Goal: Task Accomplishment & Management: Complete application form

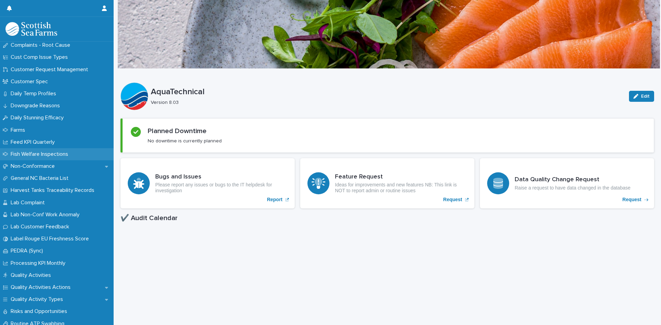
scroll to position [448, 0]
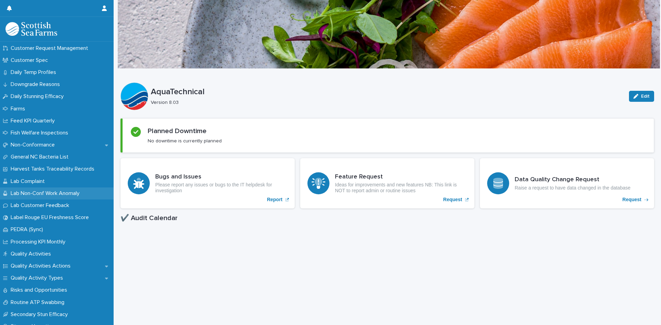
click at [43, 192] on p "Lab Non-Conf Work Anomaly" at bounding box center [46, 193] width 77 height 7
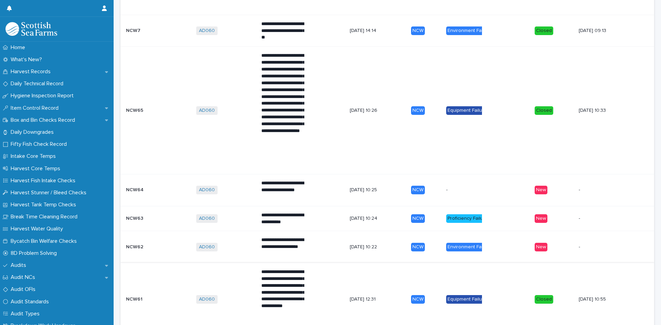
scroll to position [344, 0]
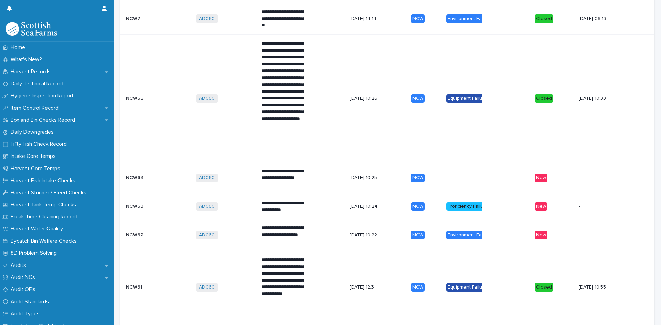
click at [150, 231] on div "NCW62 NCW62" at bounding box center [158, 235] width 65 height 11
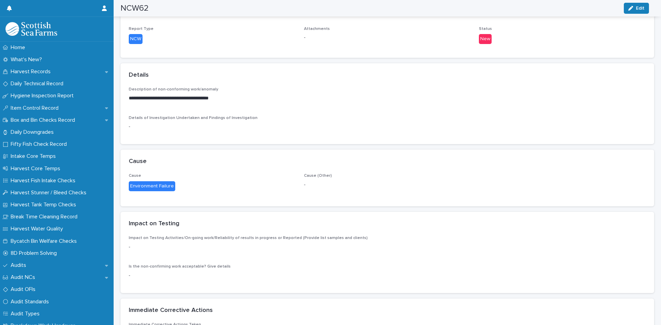
scroll to position [207, 0]
click at [234, 118] on span "Details of Investigation Undertaken and Findings of Investigation" at bounding box center [193, 118] width 129 height 4
click at [634, 8] on div "button" at bounding box center [632, 8] width 8 height 5
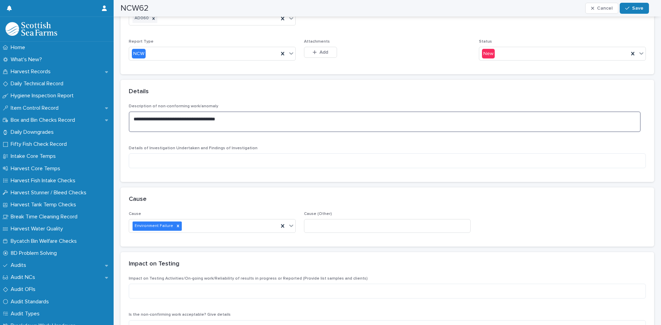
click at [244, 117] on textarea "**********" at bounding box center [385, 122] width 512 height 21
type textarea "*"
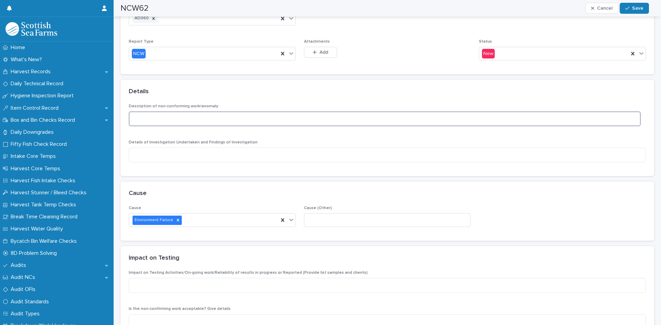
click at [140, 118] on textarea at bounding box center [385, 119] width 512 height 15
paste textarea "**********"
type textarea "**********"
click at [146, 155] on textarea at bounding box center [387, 155] width 517 height 15
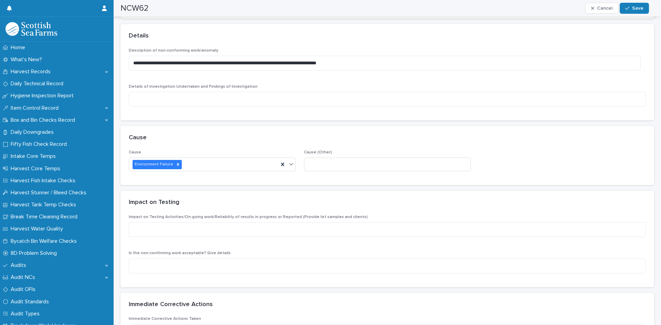
scroll to position [275, 0]
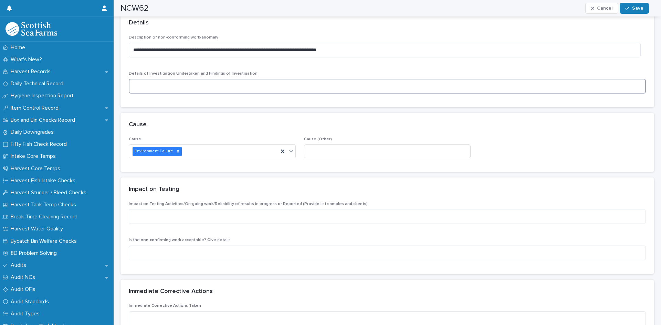
click at [148, 86] on textarea at bounding box center [387, 86] width 517 height 15
paste textarea "**********"
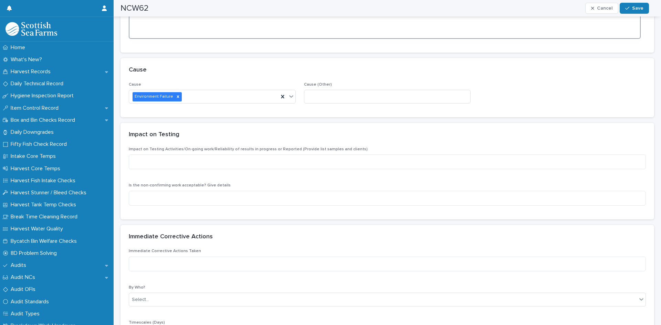
scroll to position [516, 0]
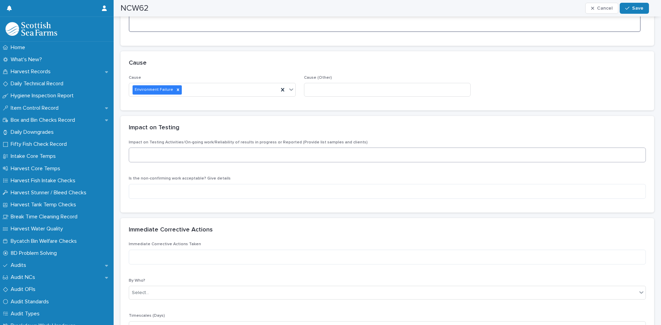
type textarea "**********"
click at [163, 156] on textarea at bounding box center [387, 155] width 517 height 15
click at [146, 155] on textarea at bounding box center [387, 155] width 517 height 15
paste textarea "**********"
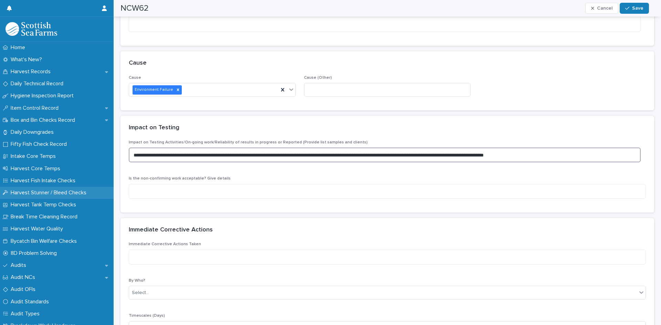
type textarea "**********"
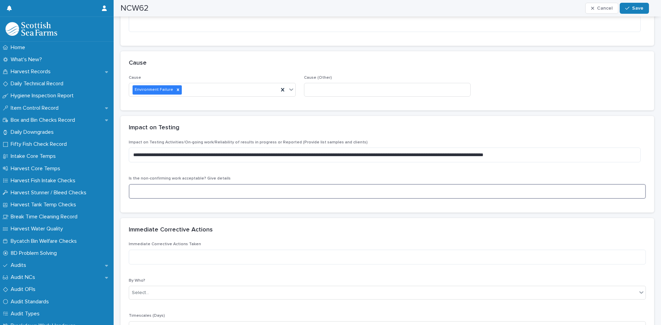
click at [148, 189] on textarea at bounding box center [387, 191] width 517 height 15
paste textarea "**********"
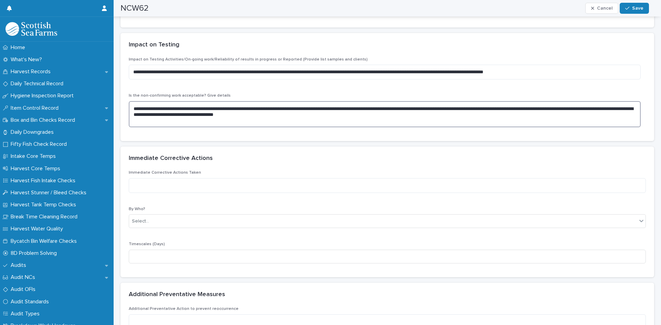
scroll to position [620, 0]
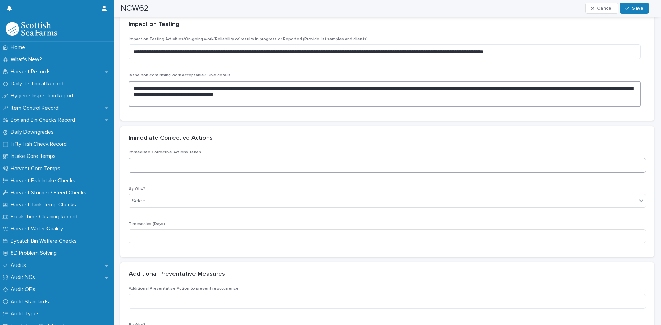
type textarea "**********"
click at [152, 165] on textarea at bounding box center [387, 165] width 517 height 15
click at [158, 165] on textarea at bounding box center [387, 165] width 517 height 15
paste textarea "**********"
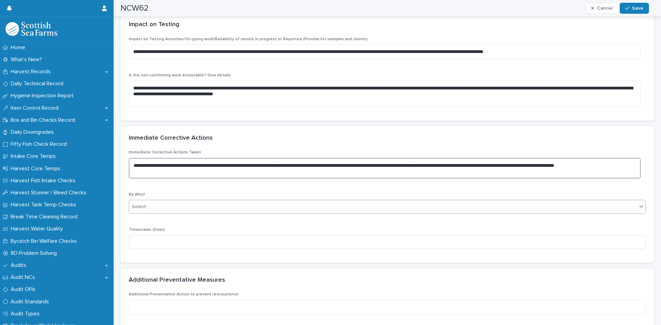
type textarea "**********"
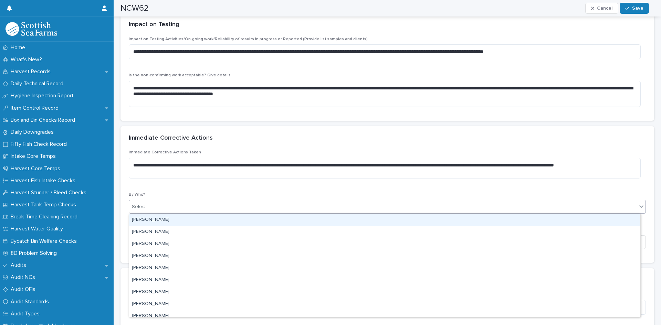
click at [160, 206] on div "Select..." at bounding box center [383, 206] width 508 height 11
type input "****"
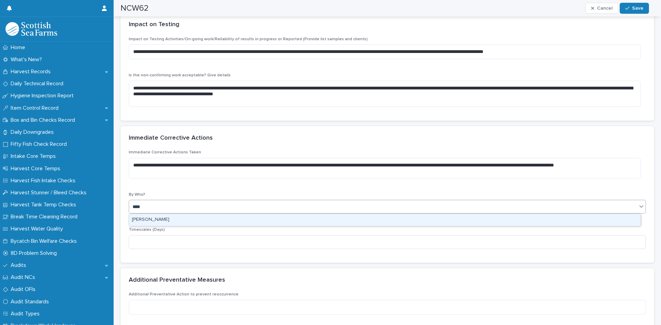
click at [163, 219] on div "[PERSON_NAME]" at bounding box center [384, 220] width 511 height 12
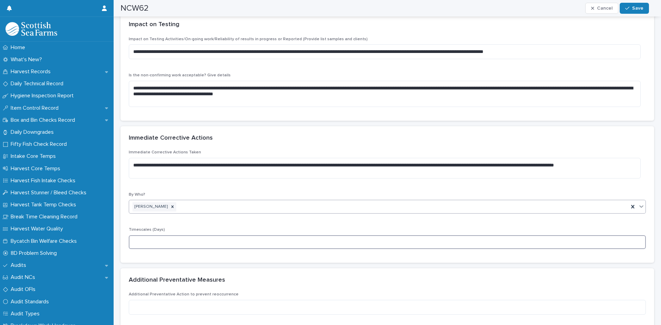
click at [169, 239] on input at bounding box center [387, 243] width 517 height 14
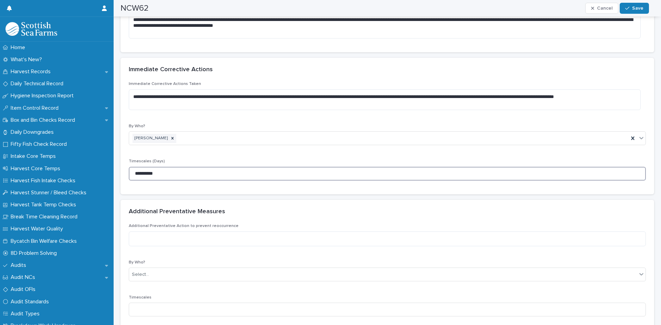
scroll to position [689, 0]
type input "**********"
click at [190, 238] on textarea at bounding box center [387, 238] width 517 height 15
click at [149, 238] on textarea at bounding box center [387, 238] width 517 height 15
paste textarea "**********"
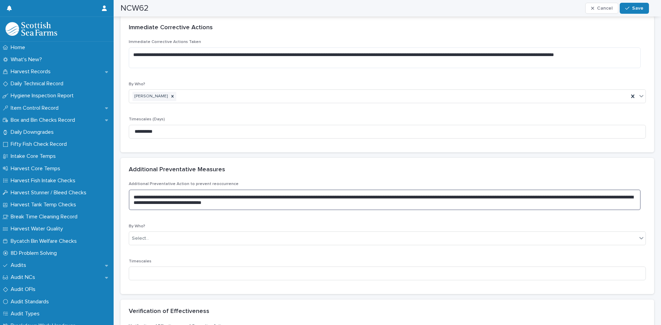
scroll to position [792, 0]
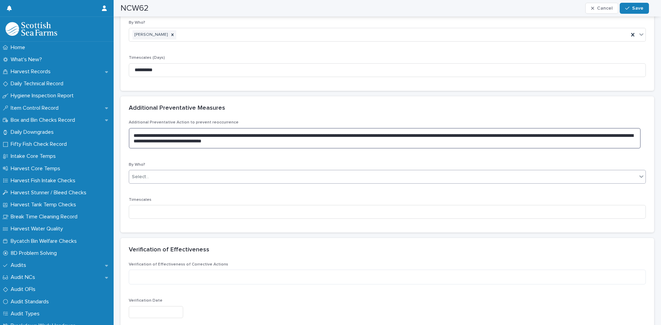
type textarea "**********"
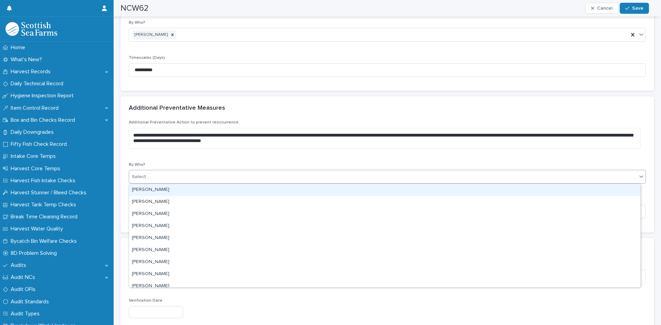
click at [244, 175] on div "Select..." at bounding box center [383, 176] width 508 height 11
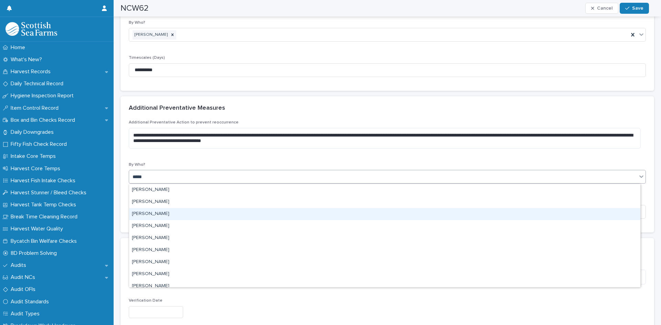
type input "*****"
click at [154, 215] on div "[PERSON_NAME]" at bounding box center [384, 214] width 511 height 12
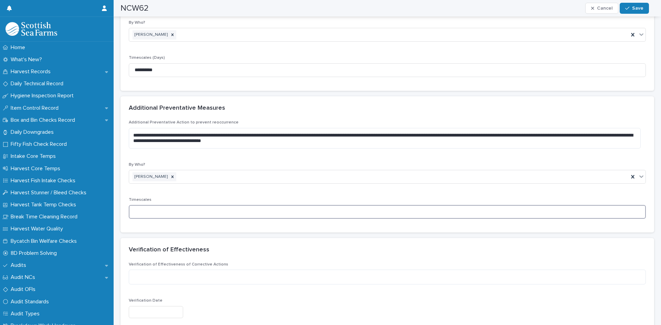
click at [202, 209] on input at bounding box center [387, 212] width 517 height 14
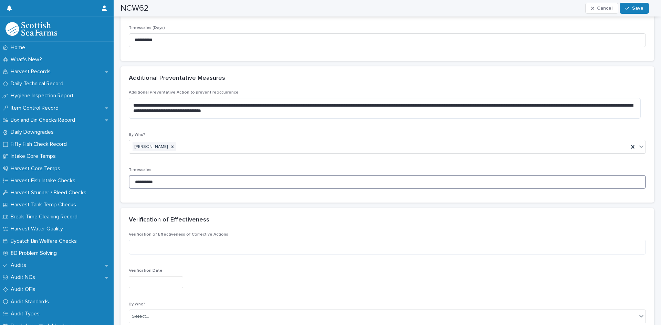
scroll to position [861, 0]
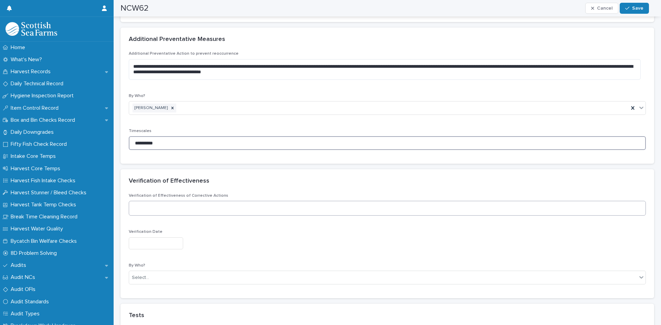
type input "**********"
click at [156, 208] on textarea at bounding box center [387, 208] width 517 height 15
click at [169, 209] on textarea at bounding box center [387, 208] width 517 height 15
paste textarea "**********"
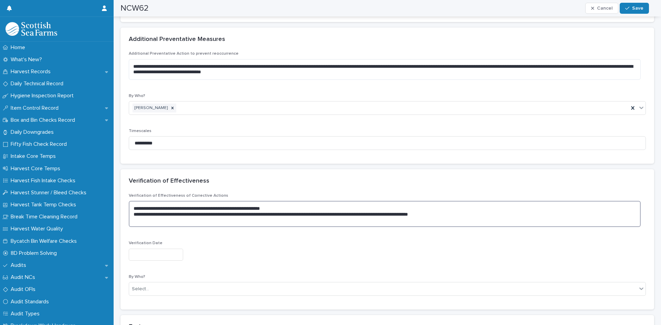
type textarea "**********"
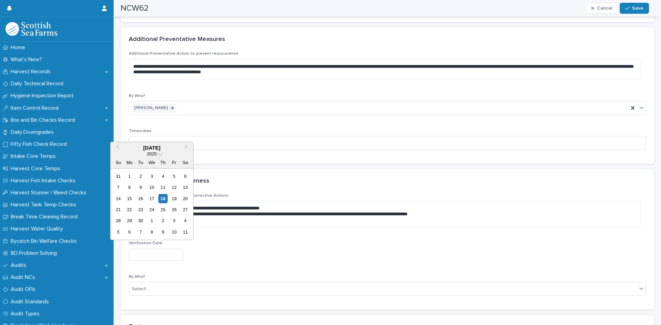
click at [168, 254] on input "text" at bounding box center [156, 255] width 54 height 12
type input "*********"
click at [165, 289] on div "Select..." at bounding box center [383, 289] width 508 height 11
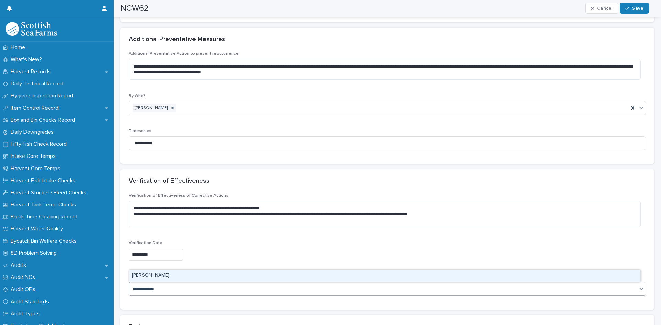
type input "**********"
click at [178, 275] on div "[PERSON_NAME]" at bounding box center [384, 276] width 511 height 12
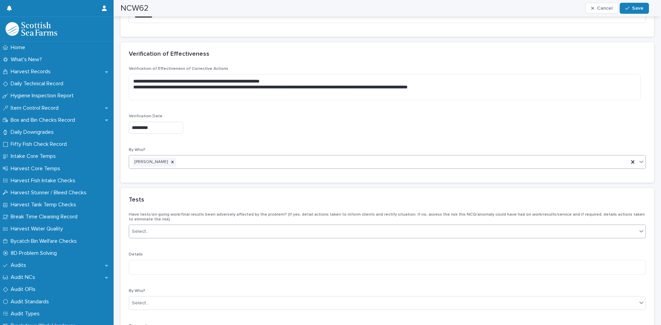
scroll to position [999, 0]
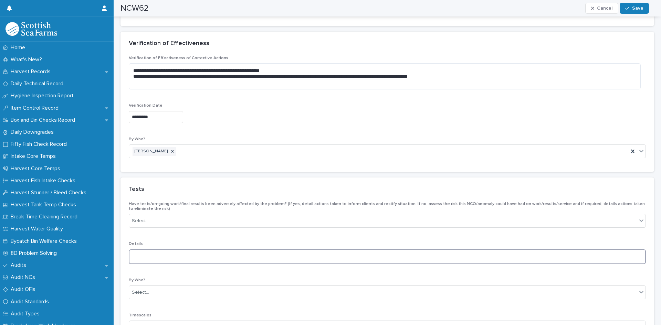
click at [149, 256] on textarea at bounding box center [387, 257] width 517 height 15
paste textarea "**********"
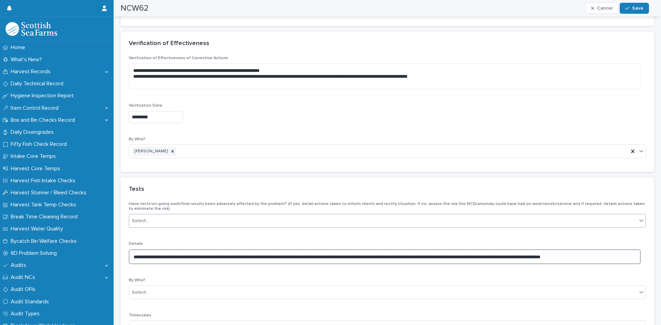
type textarea "**********"
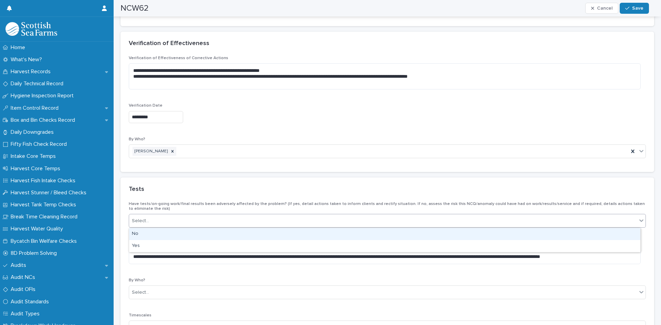
click at [173, 219] on div "Select..." at bounding box center [383, 221] width 508 height 11
click at [137, 234] on div "No" at bounding box center [384, 234] width 511 height 12
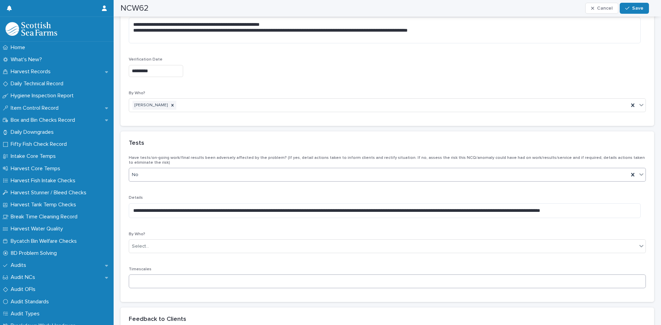
scroll to position [1067, 0]
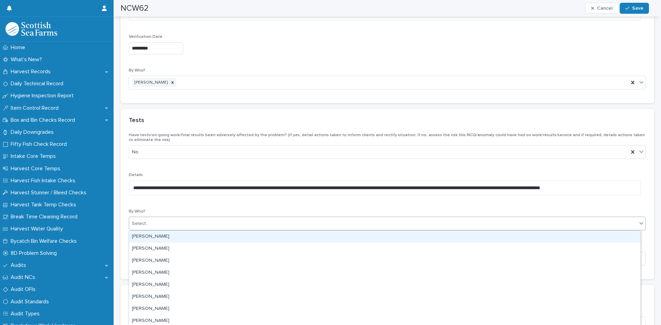
click at [207, 224] on div "Select..." at bounding box center [383, 223] width 508 height 11
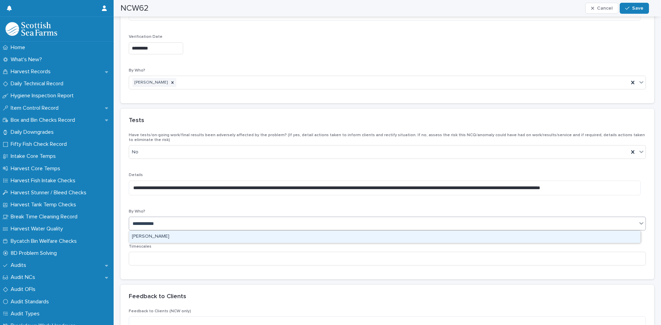
type input "**********"
click at [151, 237] on div "[PERSON_NAME]" at bounding box center [384, 237] width 511 height 12
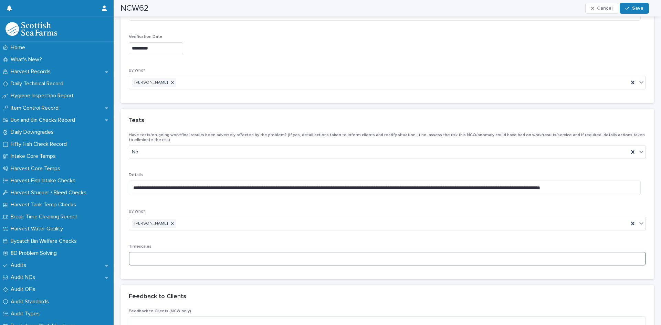
click at [174, 260] on input at bounding box center [387, 259] width 517 height 14
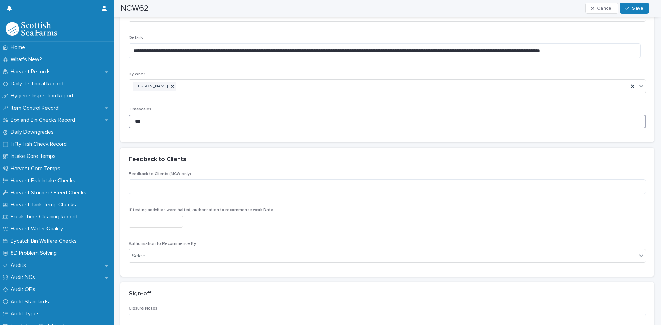
scroll to position [1205, 0]
type input "***"
click at [209, 189] on textarea at bounding box center [387, 186] width 517 height 15
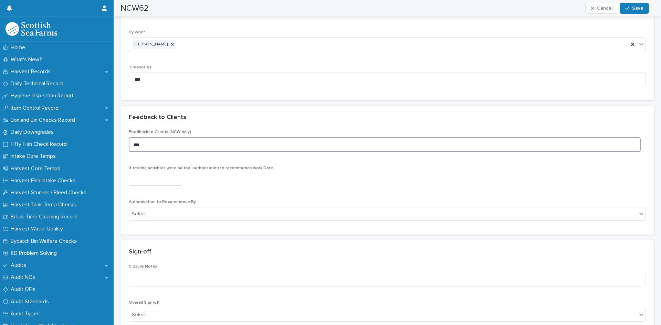
scroll to position [1308, 0]
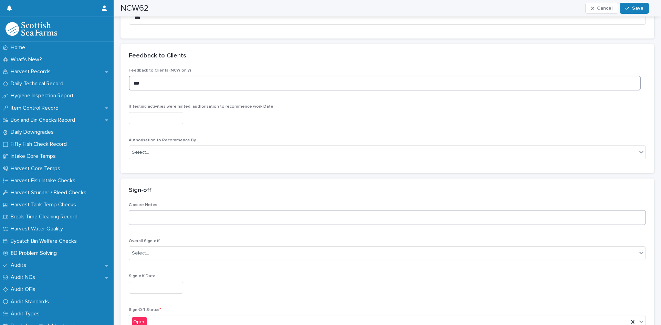
type textarea "***"
click at [159, 215] on textarea at bounding box center [387, 217] width 517 height 15
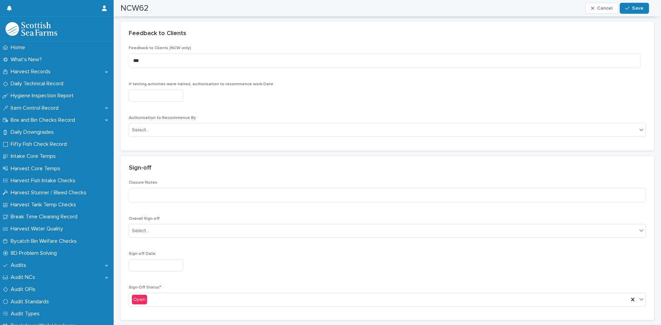
scroll to position [1343, 0]
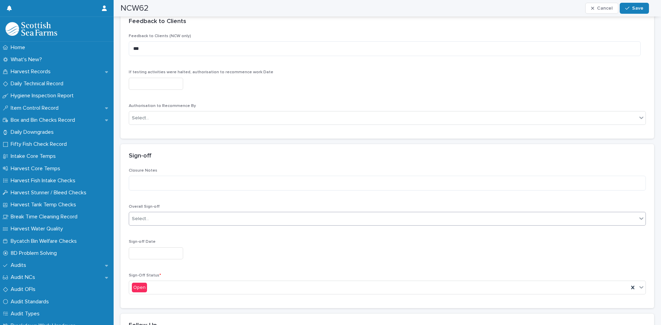
click at [638, 218] on icon at bounding box center [641, 218] width 7 height 7
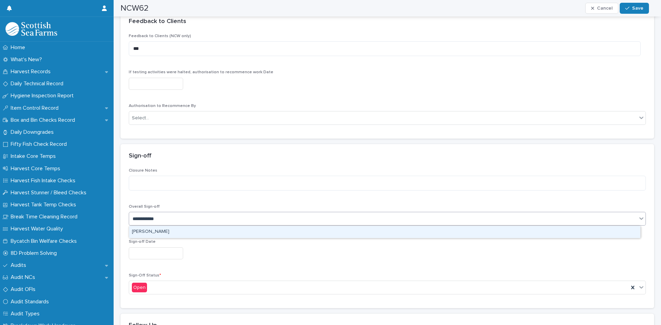
type input "**********"
click at [155, 233] on div "[PERSON_NAME]" at bounding box center [384, 232] width 511 height 12
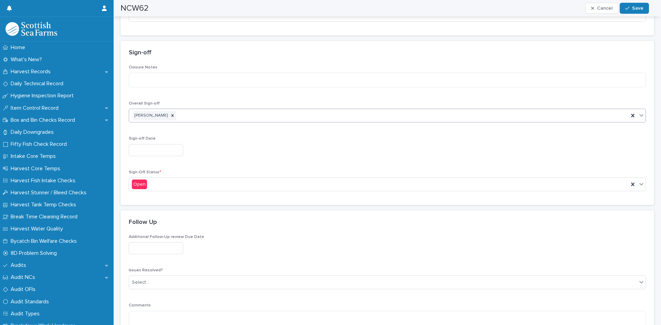
scroll to position [1481, 0]
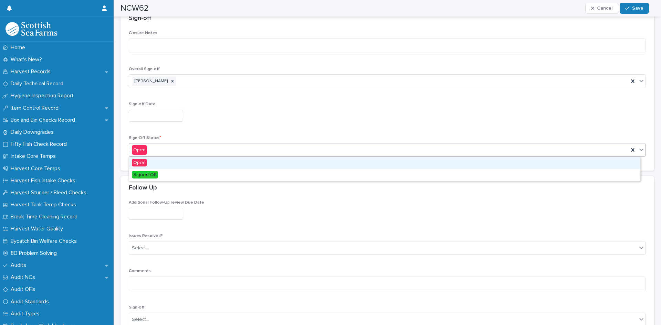
click at [638, 151] on icon at bounding box center [641, 149] width 7 height 7
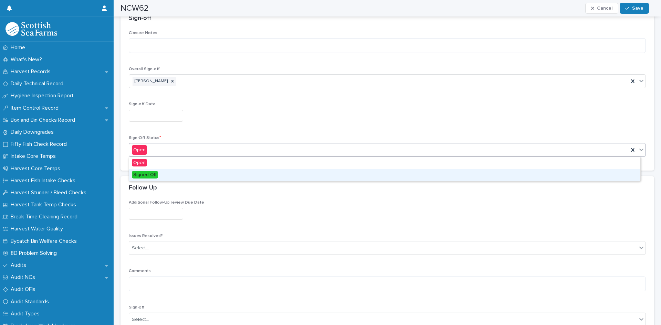
click at [148, 173] on span "Signed-Off" at bounding box center [145, 175] width 26 height 8
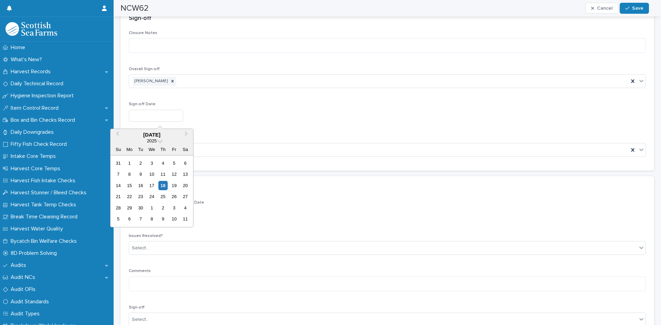
click at [165, 117] on input "text" at bounding box center [156, 116] width 54 height 12
click at [153, 182] on div "17" at bounding box center [151, 185] width 9 height 9
type input "*********"
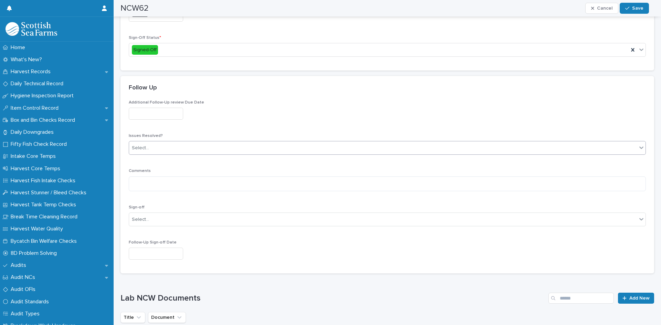
scroll to position [1571, 0]
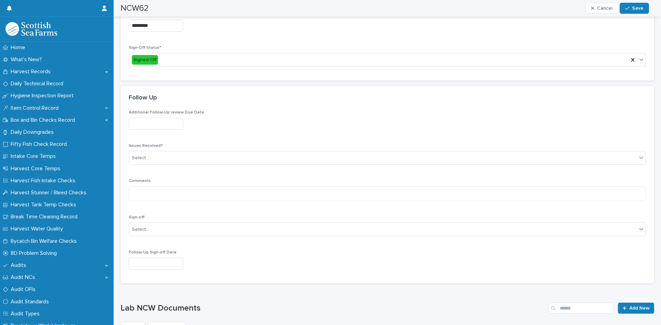
click at [173, 125] on input "text" at bounding box center [156, 124] width 54 height 12
click at [161, 194] on textarea at bounding box center [387, 194] width 517 height 15
type textarea "***"
drag, startPoint x: 226, startPoint y: 305, endPoint x: 229, endPoint y: 301, distance: 5.4
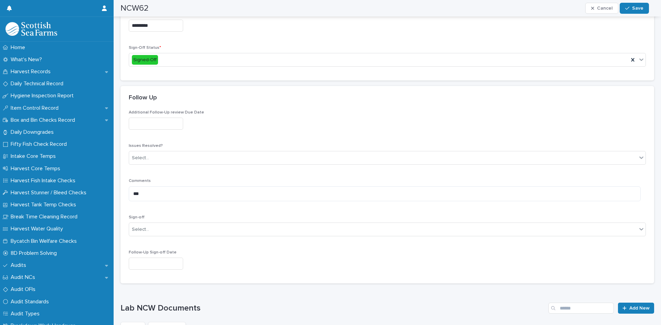
click at [227, 304] on h1 "Lab NCW Documents" at bounding box center [333, 309] width 425 height 10
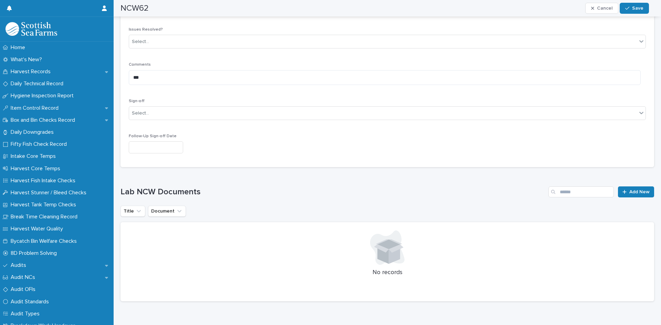
scroll to position [1708, 0]
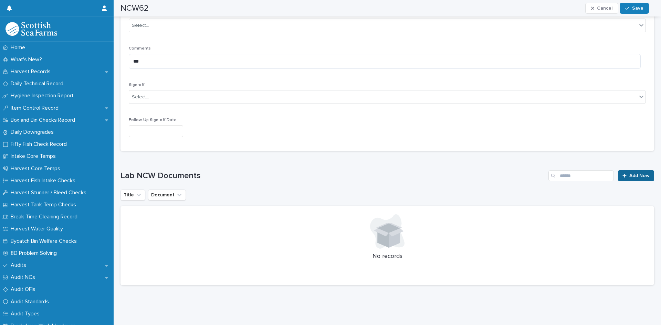
click at [637, 174] on span "Add New" at bounding box center [639, 176] width 20 height 5
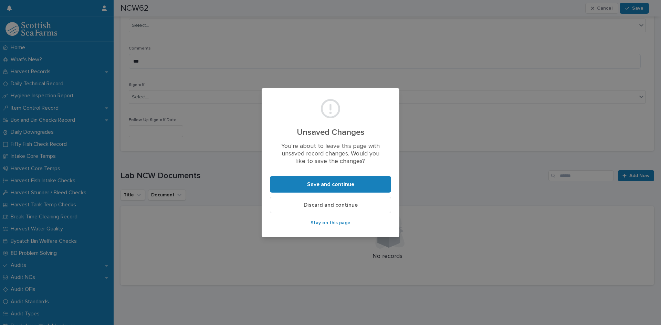
click at [201, 241] on div "Unsaved Changes You’re about to leave this page with unsaved record changes. Wo…" at bounding box center [330, 162] width 661 height 325
drag, startPoint x: 341, startPoint y: 221, endPoint x: 352, endPoint y: 209, distance: 16.3
click at [340, 221] on span "Stay on this page" at bounding box center [331, 223] width 40 height 5
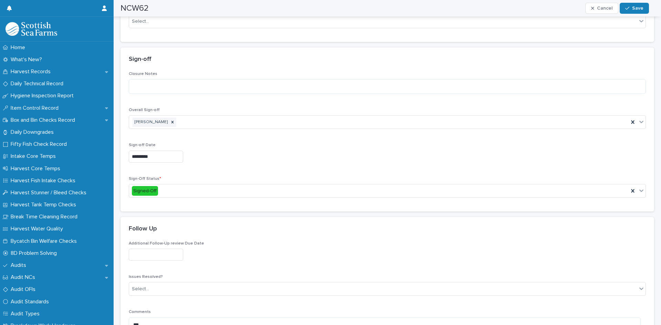
scroll to position [1536, 0]
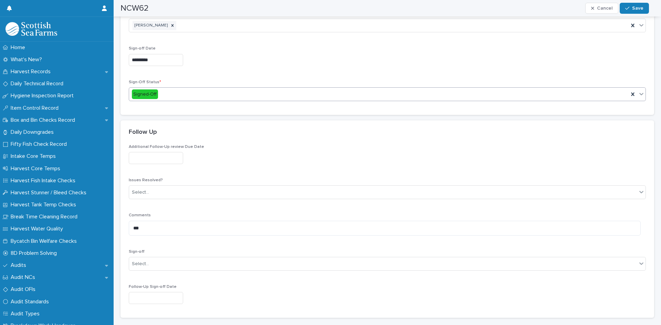
click at [639, 94] on icon at bounding box center [641, 94] width 4 height 2
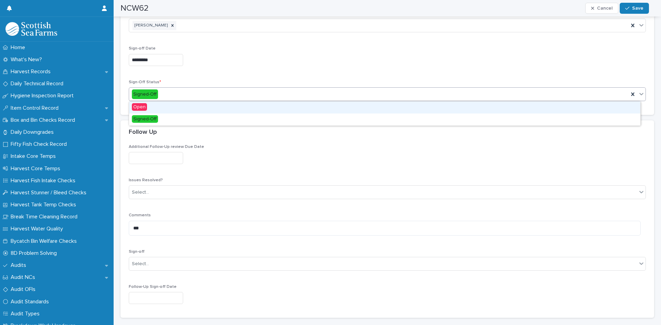
click at [145, 109] on span "Open" at bounding box center [139, 107] width 15 height 8
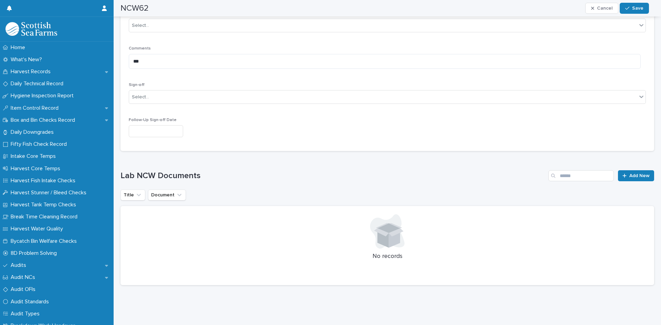
scroll to position [1708, 0]
click at [629, 174] on span "Add New" at bounding box center [639, 176] width 20 height 5
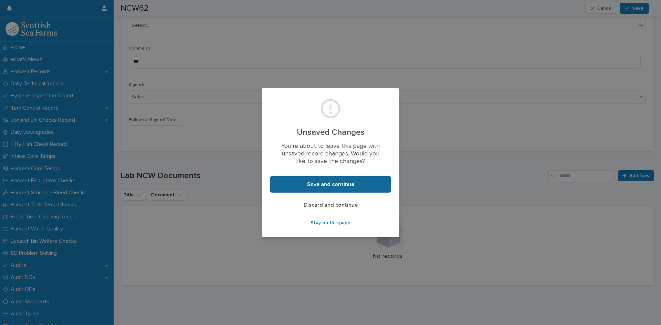
click at [356, 184] on button "Save and continue" at bounding box center [330, 184] width 121 height 17
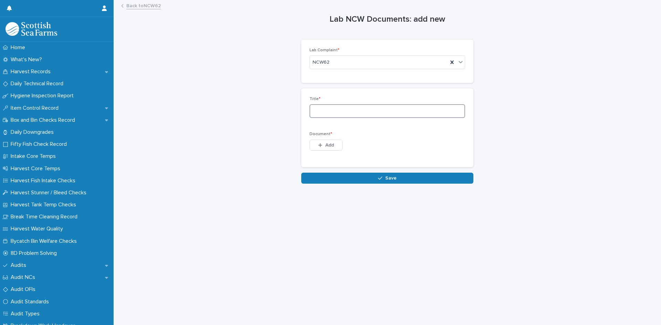
click at [319, 109] on input at bounding box center [388, 111] width 156 height 14
click at [349, 111] on input "**********" at bounding box center [388, 111] width 156 height 14
type input "**********"
click at [328, 146] on span "Add" at bounding box center [329, 145] width 9 height 5
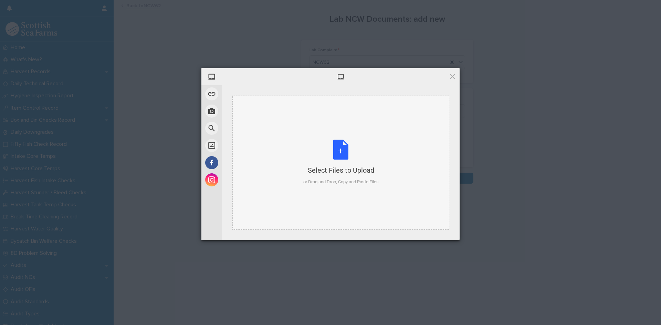
click at [339, 149] on div "Select Files to Upload or Drag and Drop, Copy and Paste Files" at bounding box center [340, 163] width 75 height 46
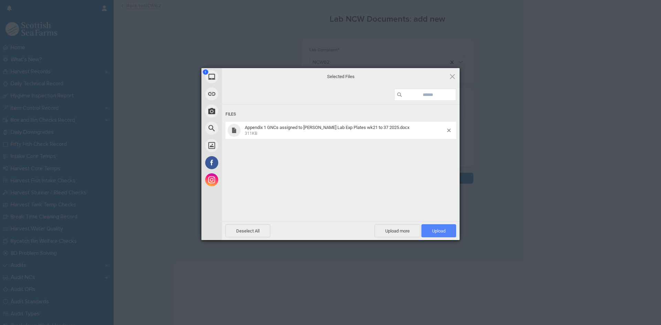
click at [432, 231] on span "Upload 1" at bounding box center [438, 231] width 13 height 5
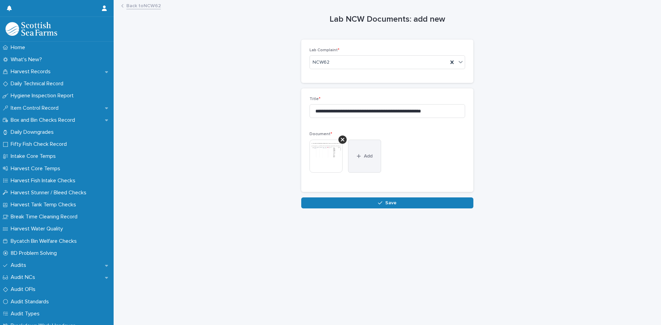
click at [359, 152] on button "Add" at bounding box center [364, 156] width 33 height 33
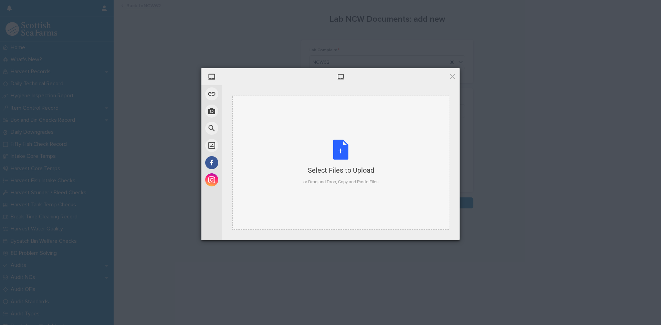
click at [341, 149] on div "Select Files to Upload or Drag and Drop, Copy and Paste Files" at bounding box center [340, 163] width 75 height 46
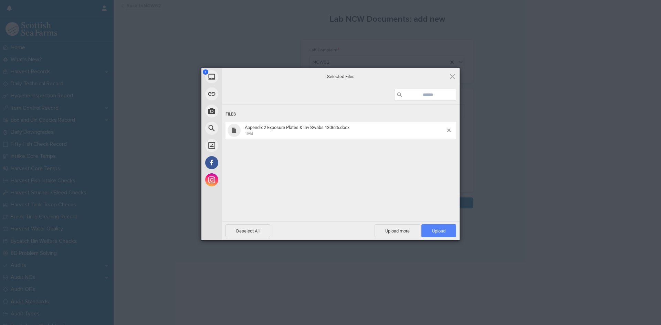
click at [434, 232] on span "Upload 1" at bounding box center [438, 231] width 13 height 5
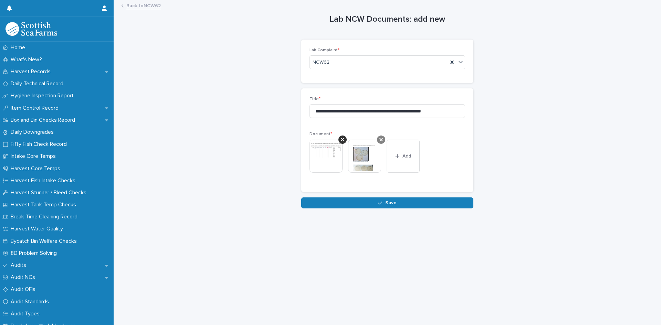
click at [379, 140] on icon at bounding box center [380, 139] width 3 height 3
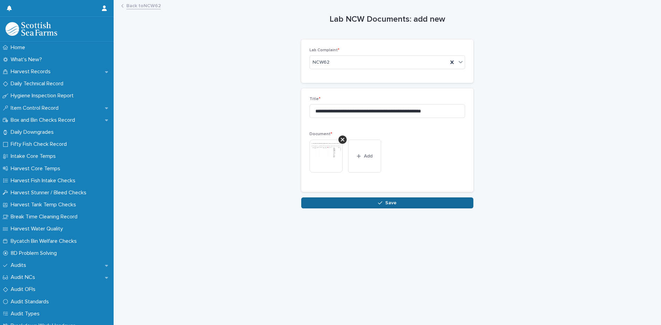
click at [380, 202] on icon "button" at bounding box center [380, 202] width 4 height 3
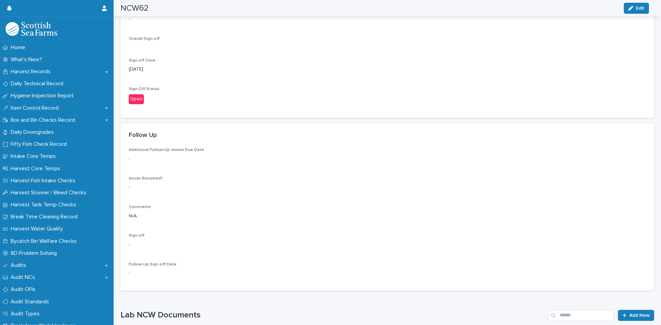
scroll to position [1492, 0]
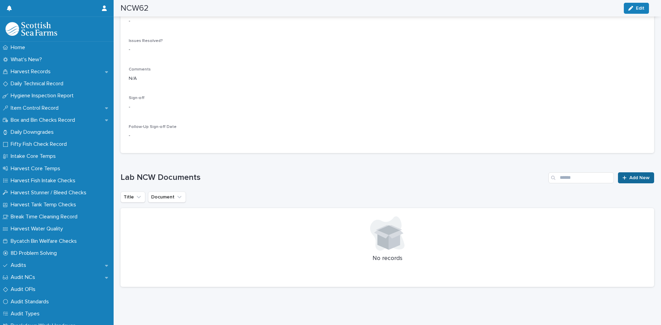
click at [629, 176] on span "Add New" at bounding box center [639, 178] width 20 height 5
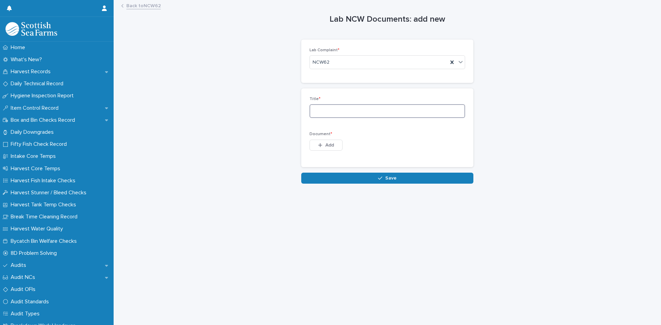
click at [344, 113] on input at bounding box center [388, 111] width 156 height 14
click at [148, 6] on link "Back to NCW62" at bounding box center [143, 5] width 34 height 8
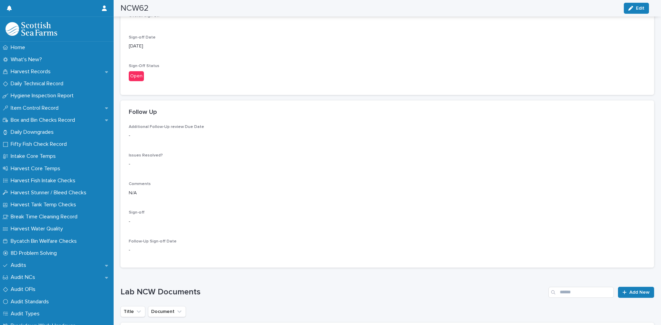
scroll to position [1476, 0]
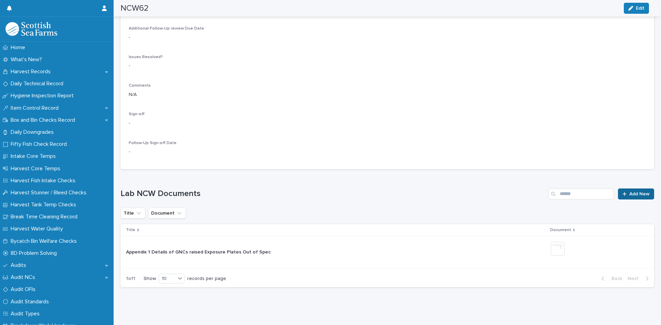
click at [632, 192] on span "Add New" at bounding box center [639, 194] width 20 height 5
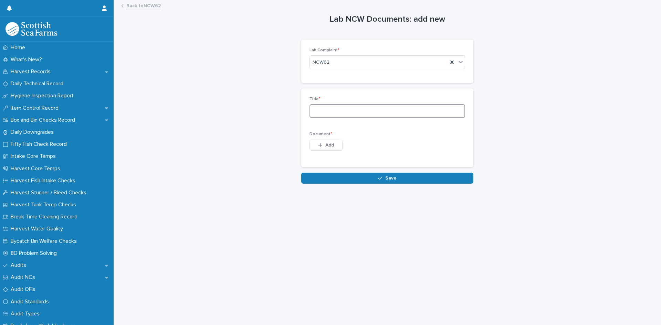
click at [341, 112] on input at bounding box center [388, 111] width 156 height 14
click at [349, 114] on input "**********" at bounding box center [388, 111] width 156 height 14
type input "**********"
click at [326, 145] on span "Add" at bounding box center [329, 145] width 9 height 5
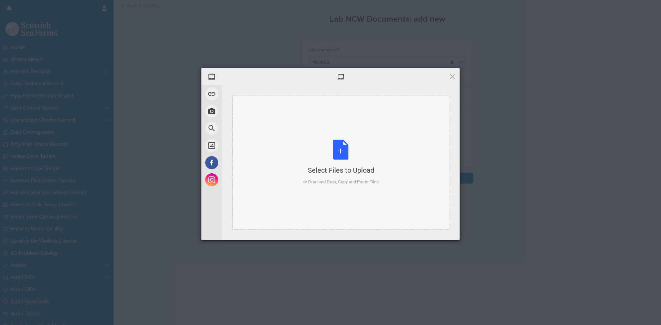
click at [341, 150] on div "Select Files to Upload or Drag and Drop, Copy and Paste Files" at bounding box center [340, 163] width 75 height 46
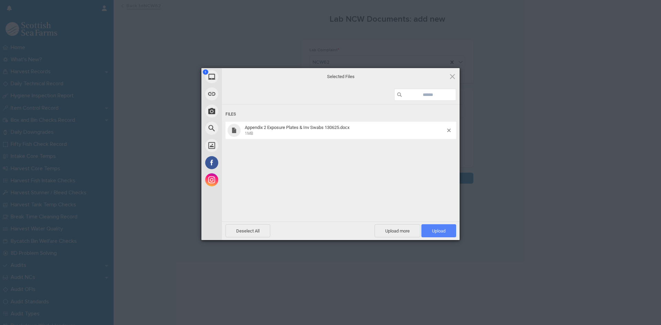
click at [435, 229] on span "Upload 1" at bounding box center [438, 231] width 13 height 5
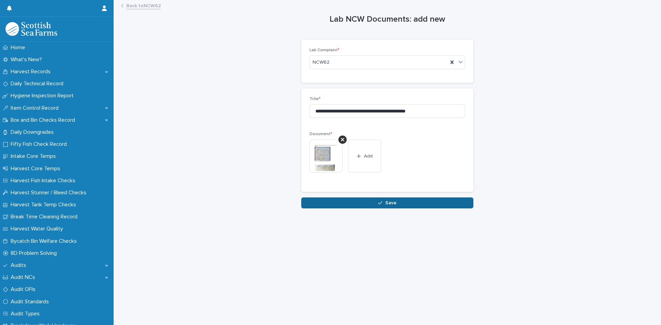
click at [387, 201] on span "Save" at bounding box center [390, 203] width 11 height 5
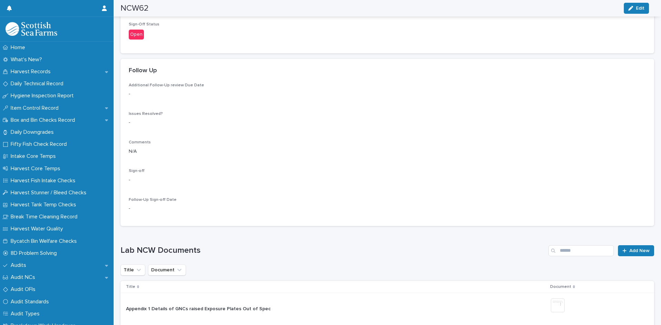
scroll to position [1508, 0]
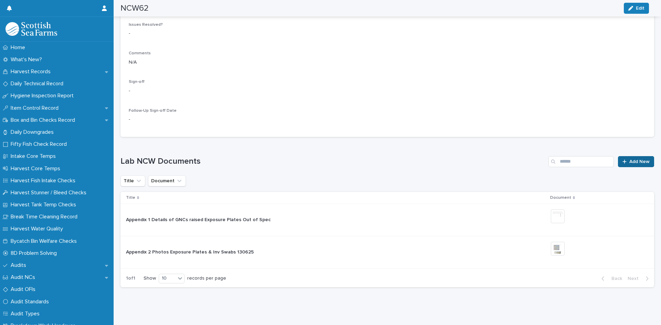
click at [638, 159] on span "Add New" at bounding box center [639, 161] width 20 height 5
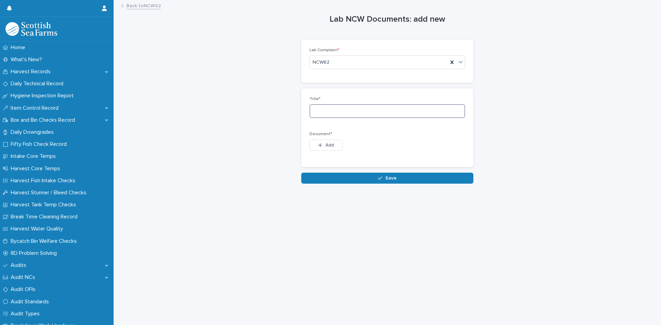
click at [344, 114] on input at bounding box center [388, 111] width 156 height 14
type input "**********"
click at [330, 147] on span "Add" at bounding box center [329, 145] width 9 height 5
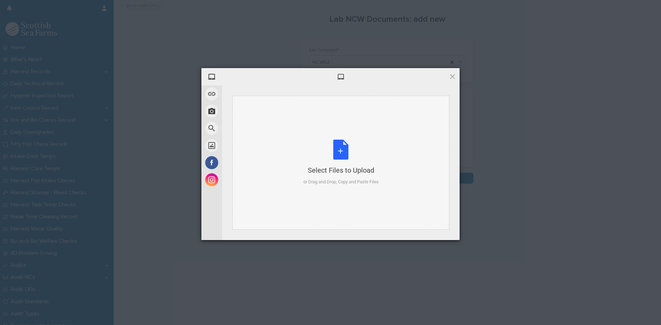
click at [338, 152] on div "Select Files to Upload or Drag and Drop, Copy and Paste Files" at bounding box center [340, 163] width 75 height 46
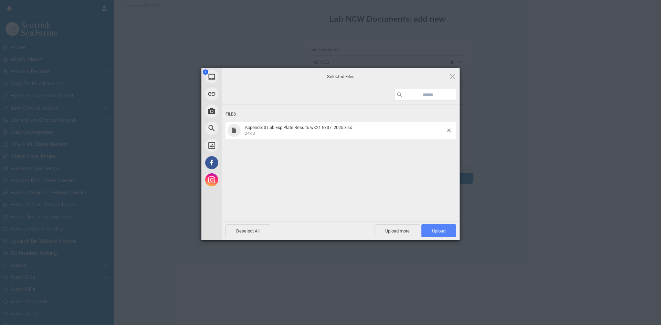
click at [435, 231] on span "Upload 1" at bounding box center [438, 231] width 13 height 5
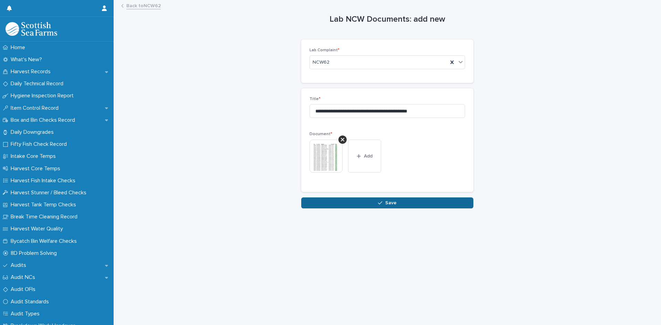
click at [401, 205] on button "Save" at bounding box center [387, 203] width 172 height 11
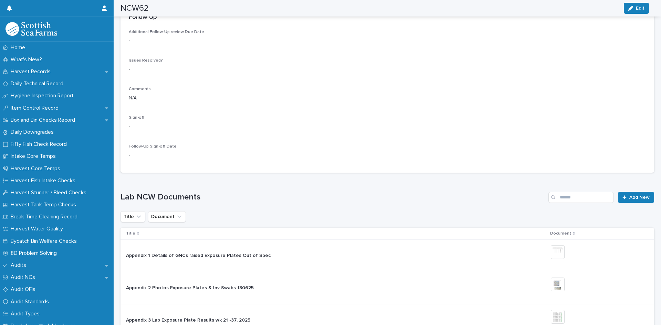
scroll to position [1540, 0]
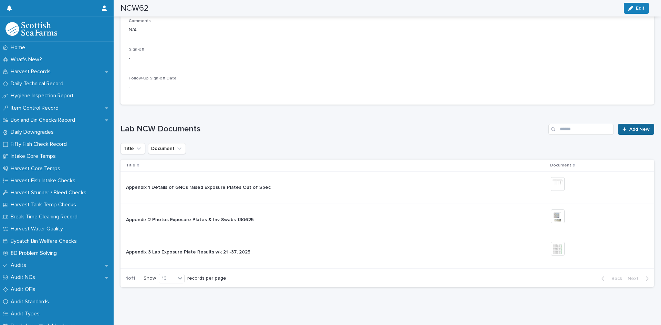
click at [630, 127] on span "Add New" at bounding box center [639, 129] width 20 height 5
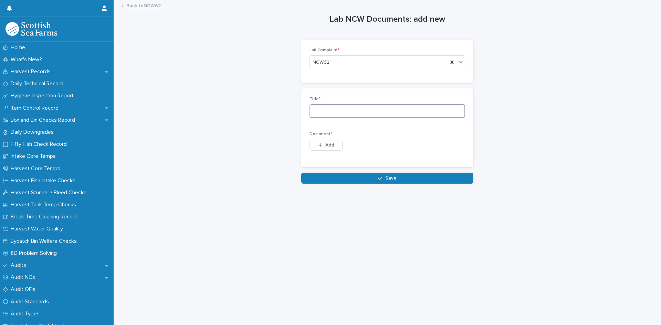
click at [326, 110] on input at bounding box center [388, 111] width 156 height 14
type input "**********"
click at [325, 144] on span "Add" at bounding box center [329, 145] width 9 height 5
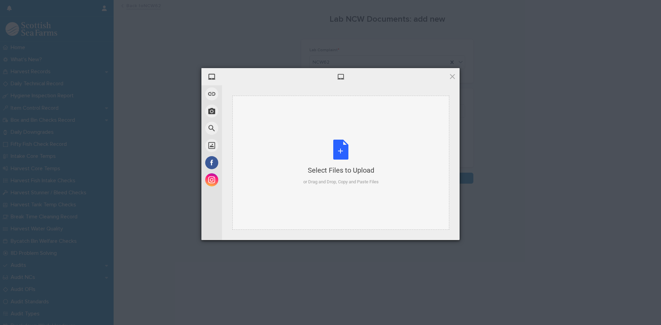
click at [340, 147] on div "Select Files to Upload or Drag and Drop, Copy and Paste Files" at bounding box center [340, 163] width 75 height 46
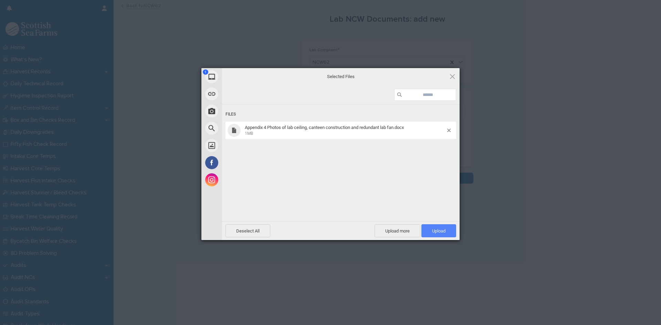
click at [441, 232] on span "Upload 1" at bounding box center [438, 231] width 13 height 5
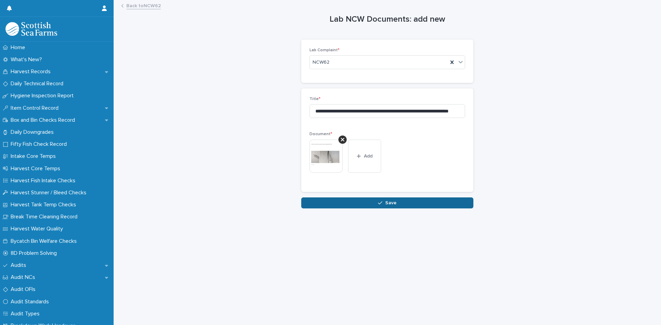
click at [397, 205] on button "Save" at bounding box center [387, 203] width 172 height 11
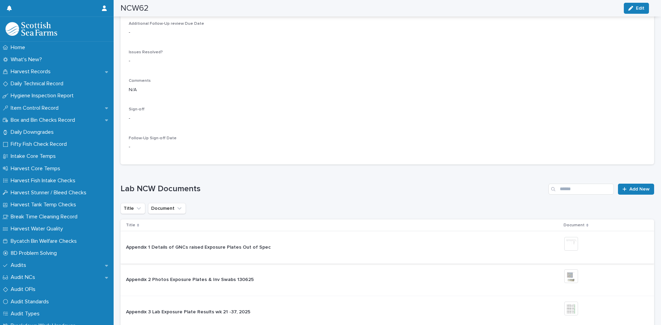
scroll to position [1573, 0]
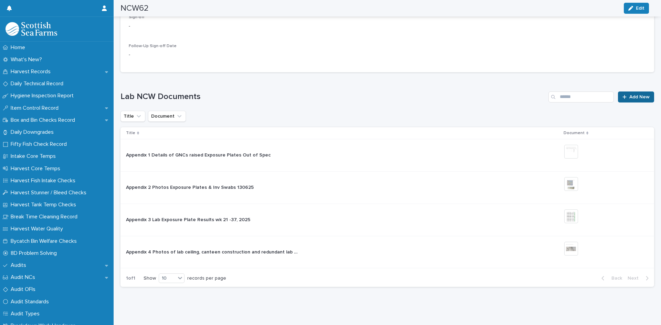
click at [631, 95] on span "Add New" at bounding box center [639, 97] width 20 height 5
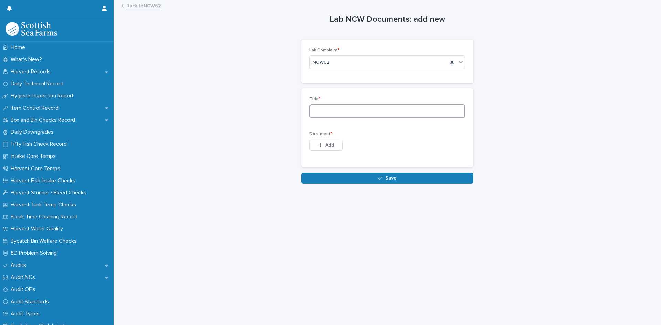
click at [344, 111] on input at bounding box center [388, 111] width 156 height 14
click at [408, 112] on input "**********" at bounding box center [388, 111] width 156 height 14
type input "**********"
click at [330, 145] on span "Add" at bounding box center [329, 145] width 9 height 5
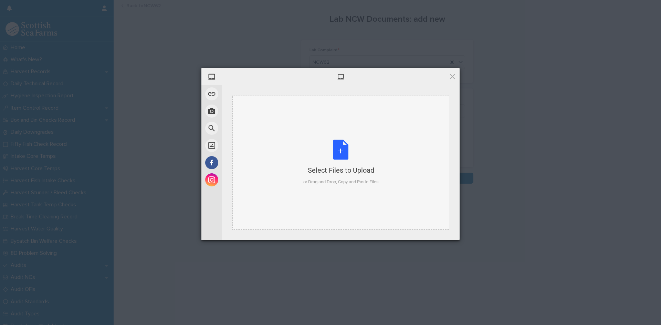
click at [338, 149] on div "Select Files to Upload or Drag and Drop, Copy and Paste Files" at bounding box center [340, 163] width 75 height 46
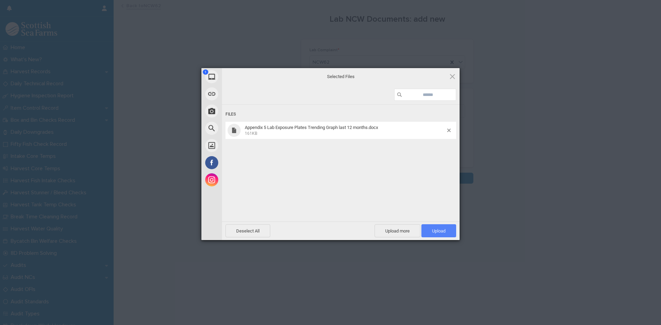
click at [437, 232] on span "Upload 1" at bounding box center [438, 231] width 13 height 5
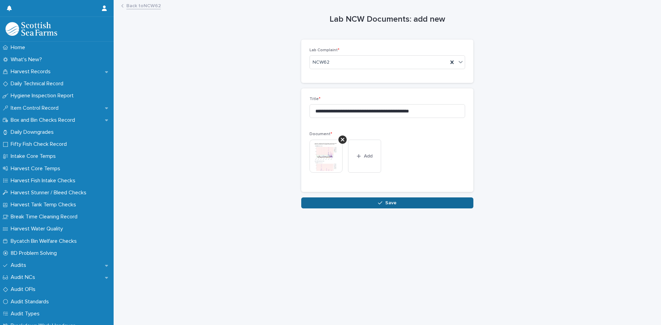
click at [386, 201] on span "Save" at bounding box center [390, 203] width 11 height 5
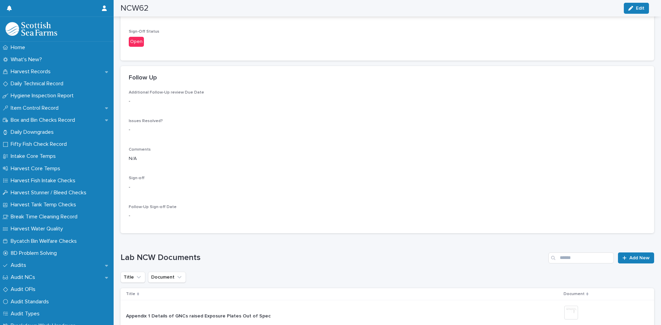
scroll to position [1605, 0]
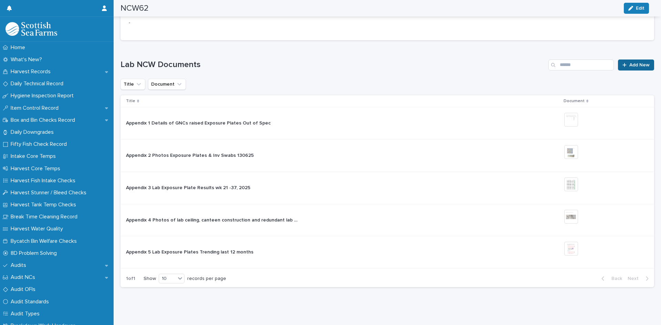
click at [629, 63] on span "Add New" at bounding box center [639, 65] width 20 height 5
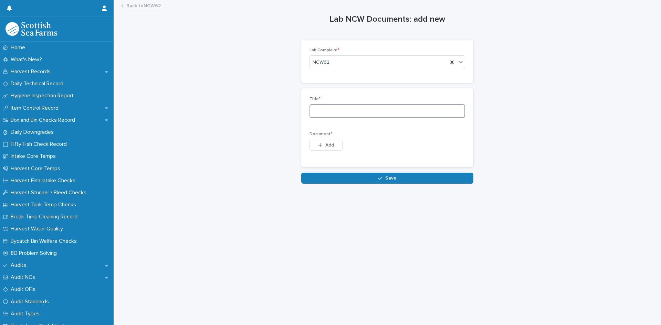
click at [332, 110] on input at bounding box center [388, 111] width 156 height 14
type input "**********"
click at [330, 145] on span "Add" at bounding box center [329, 145] width 9 height 5
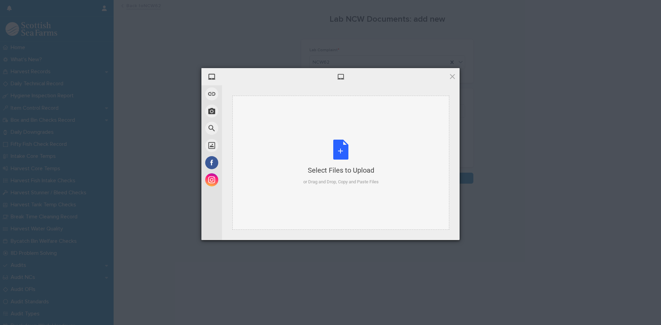
click at [340, 149] on div "Select Files to Upload or Drag and Drop, Copy and Paste Files" at bounding box center [340, 163] width 75 height 46
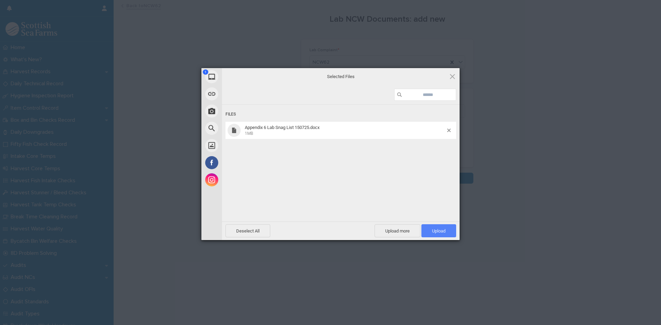
click at [440, 232] on span "Upload 1" at bounding box center [438, 231] width 13 height 5
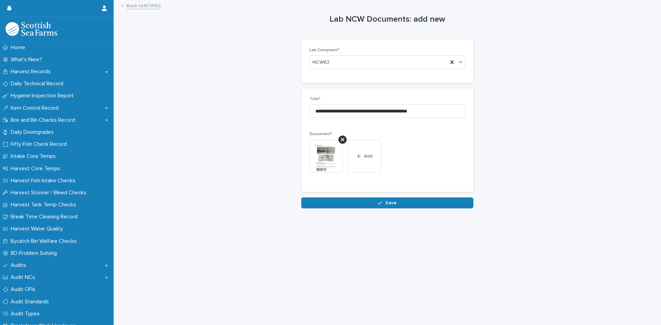
click at [390, 202] on span "Save" at bounding box center [390, 203] width 11 height 5
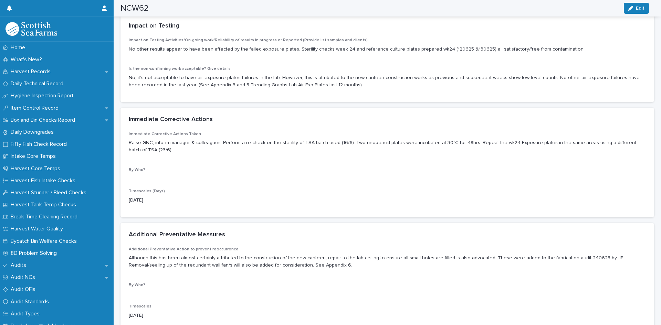
scroll to position [413, 0]
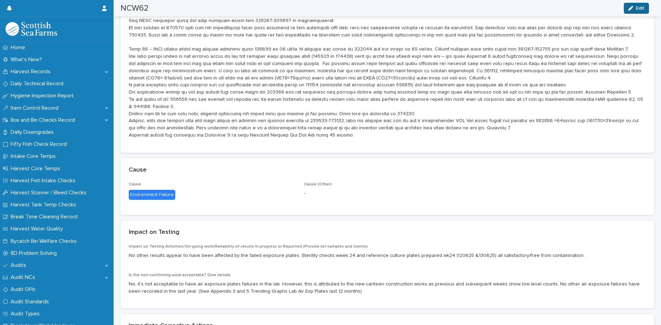
click at [637, 8] on span "Edit" at bounding box center [640, 8] width 9 height 5
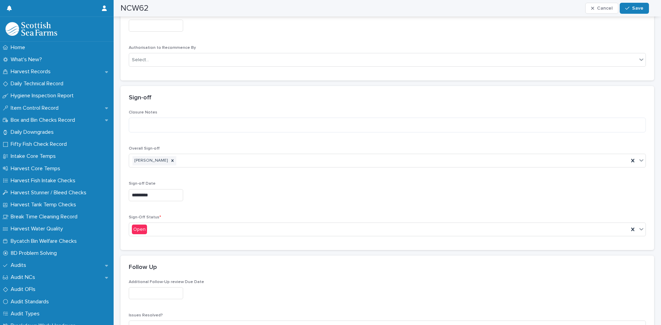
scroll to position [1412, 0]
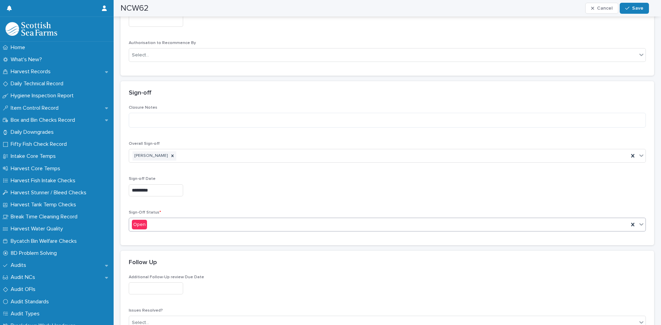
click at [639, 224] on icon at bounding box center [641, 224] width 4 height 2
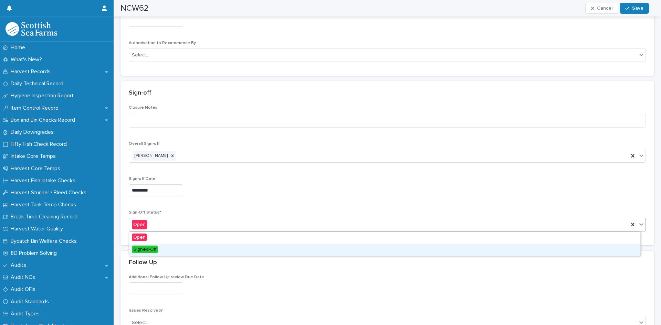
click at [147, 250] on span "Signed-Off" at bounding box center [145, 250] width 26 height 8
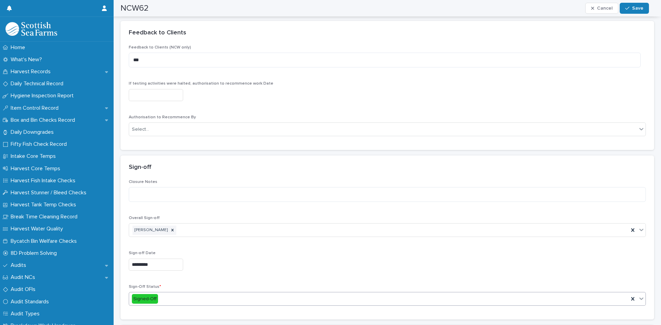
scroll to position [1240, 0]
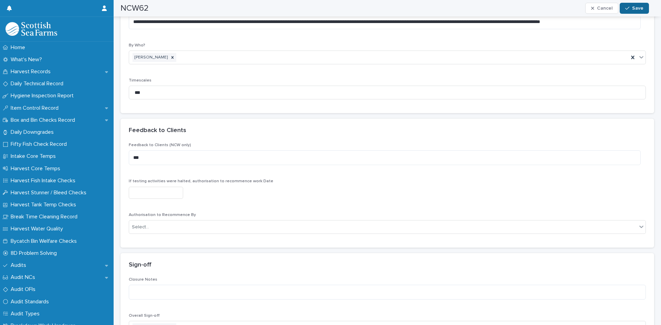
click at [636, 8] on span "Save" at bounding box center [637, 8] width 11 height 5
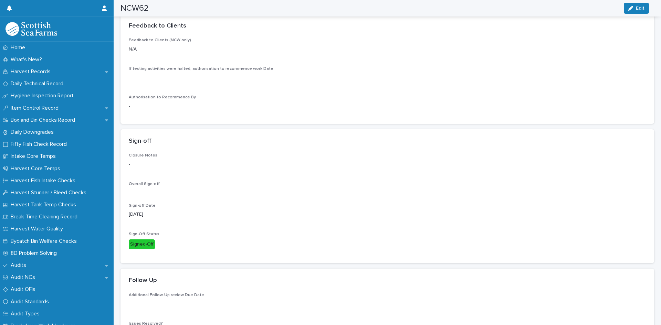
scroll to position [1205, 0]
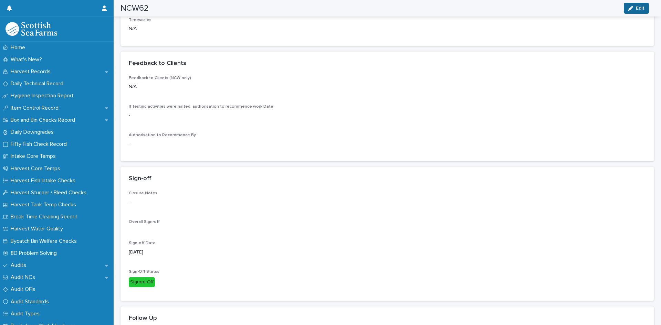
click at [639, 7] on span "Edit" at bounding box center [640, 8] width 9 height 5
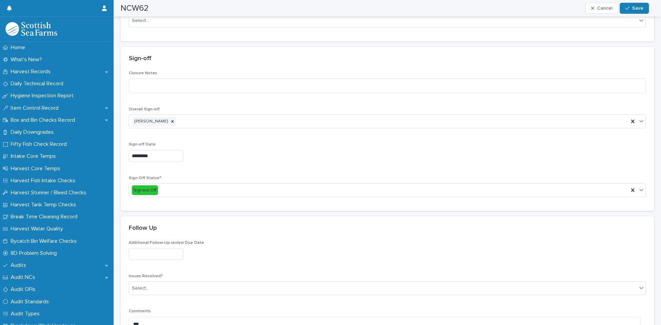
scroll to position [1343, 0]
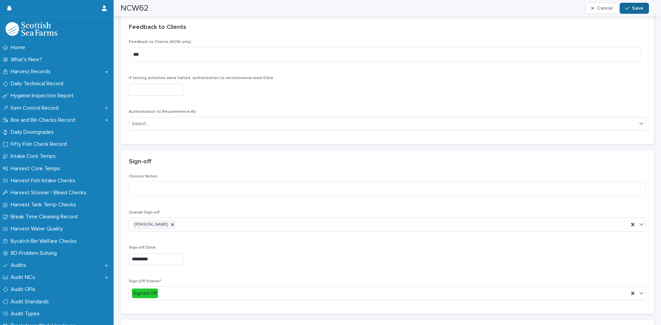
click at [630, 8] on div "button" at bounding box center [628, 8] width 7 height 5
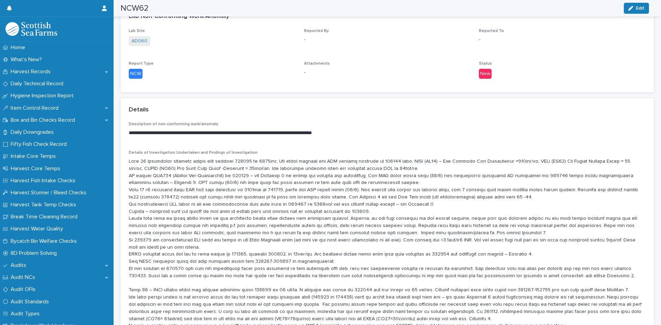
scroll to position [0, 0]
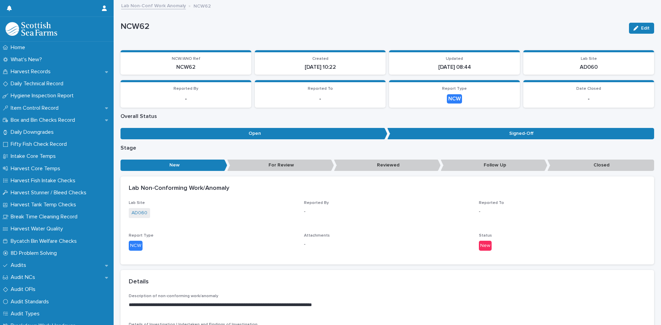
click at [173, 6] on link "Lab Non-Conf Work Anomaly" at bounding box center [153, 5] width 65 height 8
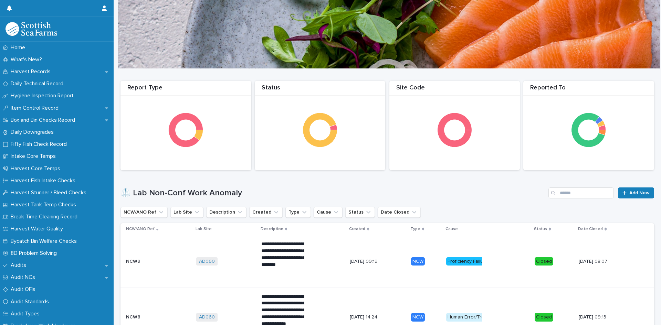
click at [367, 229] on icon at bounding box center [368, 229] width 2 height 3
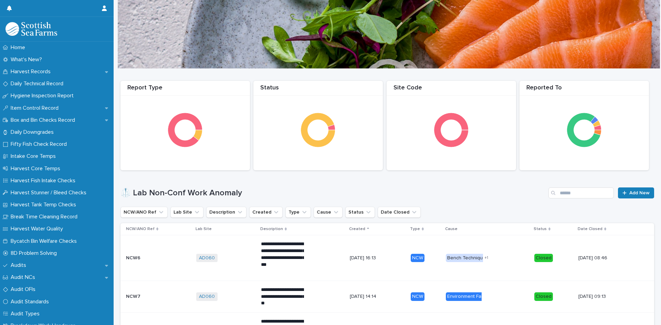
click at [352, 227] on div "Created" at bounding box center [377, 230] width 57 height 8
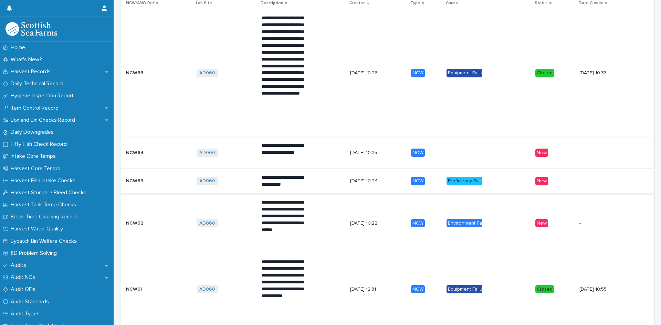
scroll to position [241, 0]
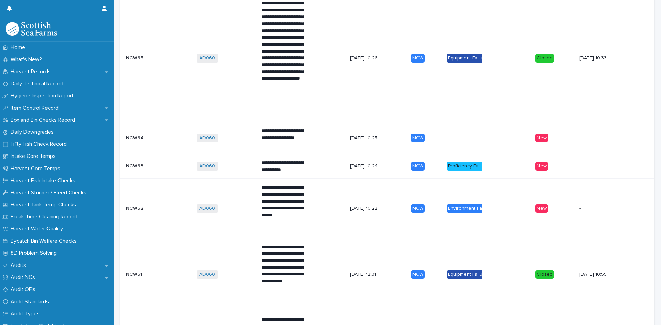
click at [202, 199] on td "AD060 + 0" at bounding box center [226, 208] width 65 height 59
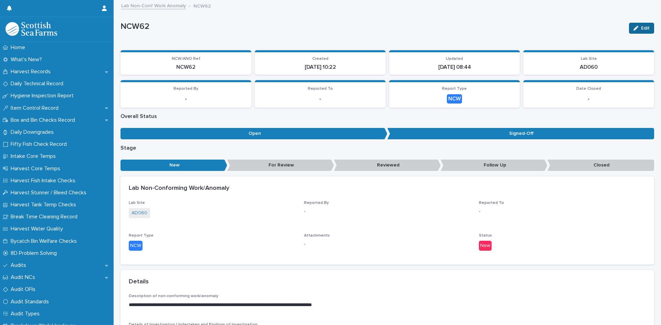
click at [635, 28] on div "button" at bounding box center [638, 28] width 8 height 5
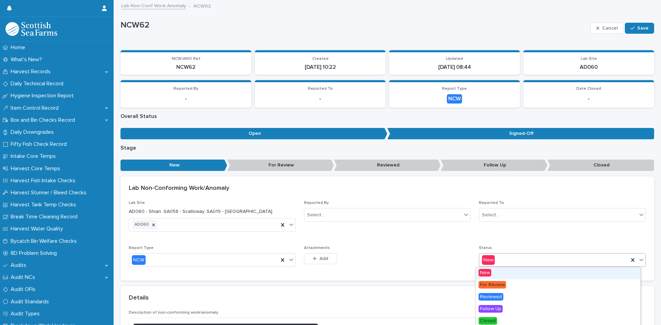
click at [638, 259] on icon at bounding box center [641, 260] width 7 height 7
click at [487, 322] on span "Closed" at bounding box center [488, 321] width 19 height 8
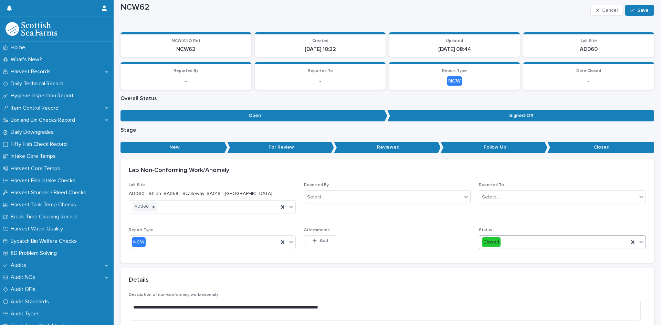
scroll to position [34, 0]
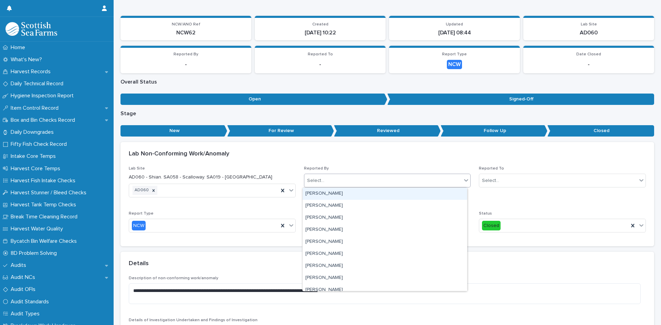
click at [463, 180] on icon at bounding box center [466, 180] width 7 height 7
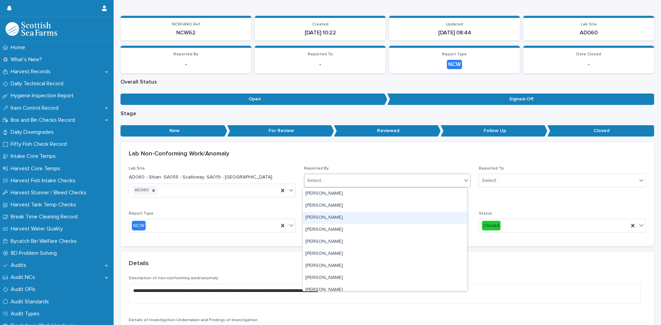
click at [326, 217] on div "[PERSON_NAME]" at bounding box center [385, 218] width 165 height 12
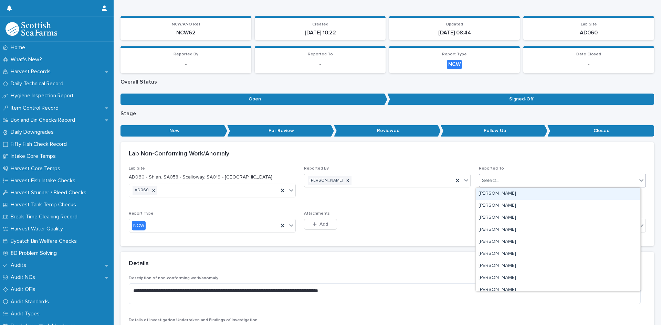
drag, startPoint x: 636, startPoint y: 180, endPoint x: 627, endPoint y: 183, distance: 9.6
click at [638, 180] on icon at bounding box center [641, 180] width 7 height 7
type input "***"
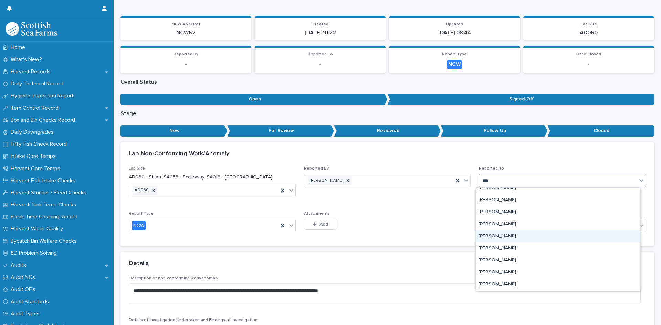
scroll to position [69, 0]
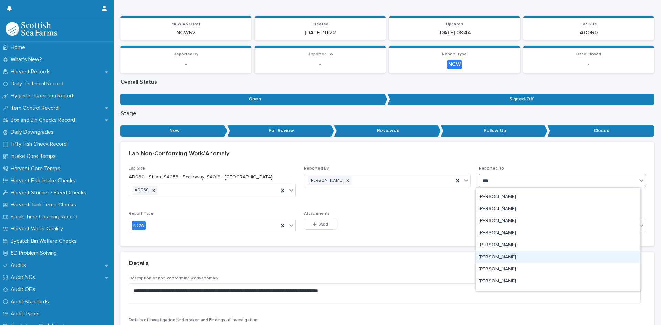
click at [501, 256] on div "[PERSON_NAME]" at bounding box center [558, 258] width 165 height 12
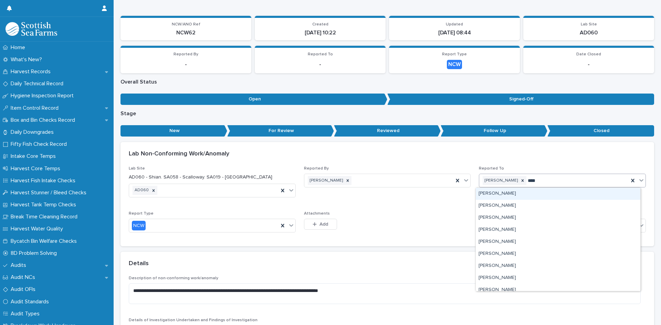
type input "*****"
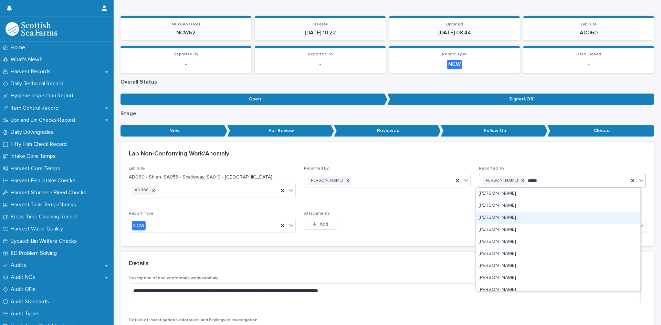
click at [504, 216] on div "[PERSON_NAME]" at bounding box center [558, 218] width 165 height 12
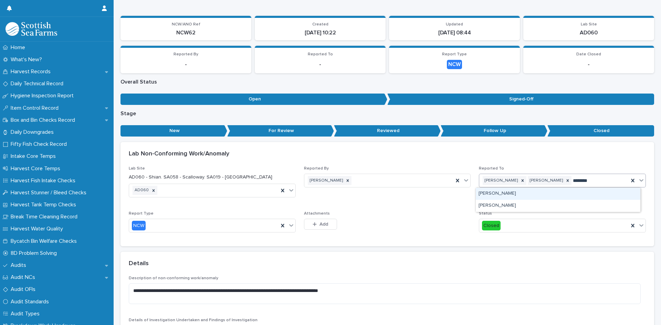
type input "*********"
click at [514, 194] on div "[PERSON_NAME]" at bounding box center [558, 194] width 165 height 12
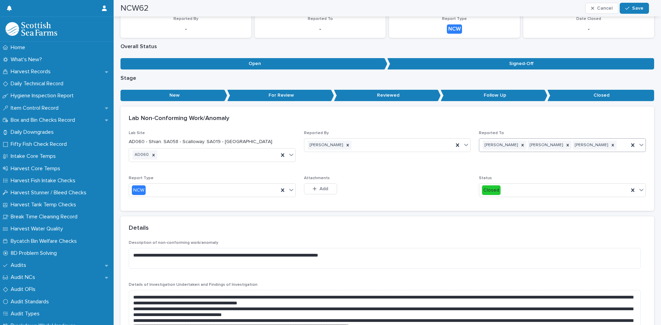
scroll to position [0, 0]
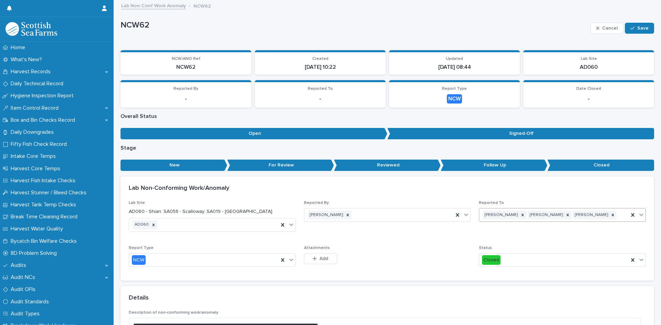
drag, startPoint x: 639, startPoint y: 27, endPoint x: 588, endPoint y: 95, distance: 84.9
click at [639, 27] on span "Save" at bounding box center [642, 28] width 11 height 5
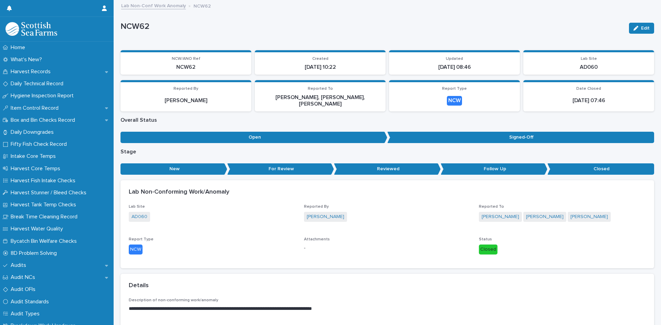
click at [149, 5] on link "Lab Non-Conf Work Anomaly" at bounding box center [153, 5] width 65 height 8
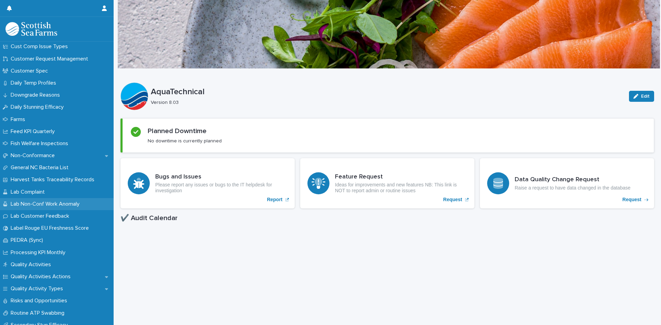
scroll to position [471, 0]
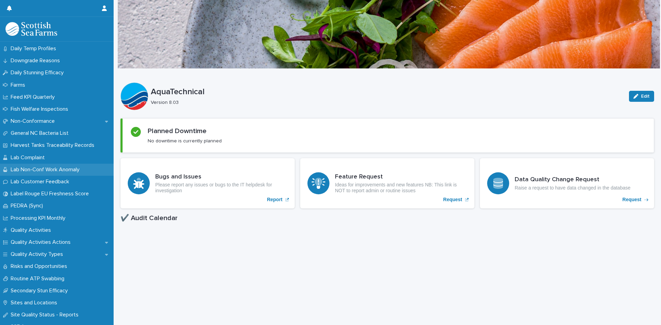
click at [45, 170] on p "Lab Non-Conf Work Anomaly" at bounding box center [46, 170] width 77 height 7
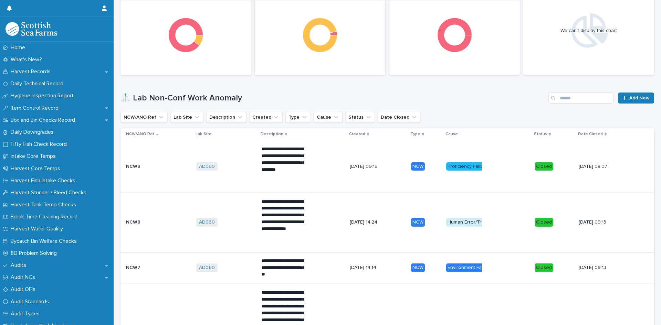
scroll to position [103, 0]
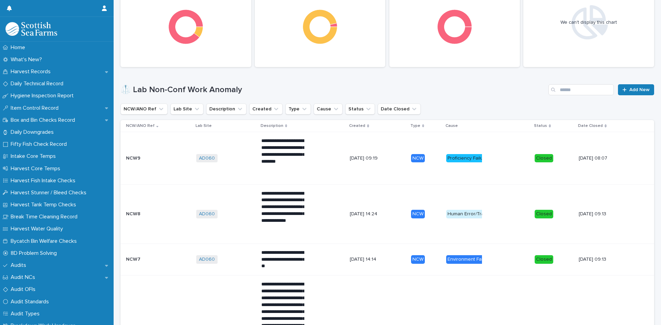
click at [367, 125] on icon at bounding box center [368, 126] width 2 height 3
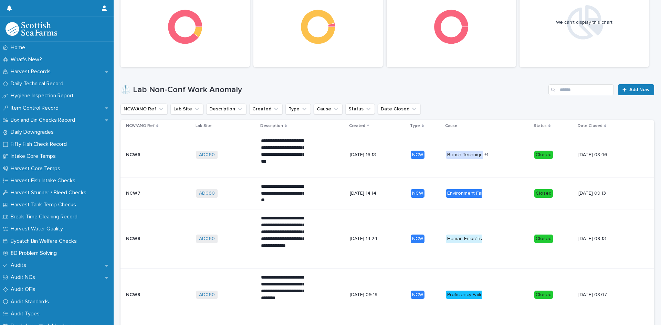
click at [367, 125] on icon at bounding box center [368, 125] width 2 height 1
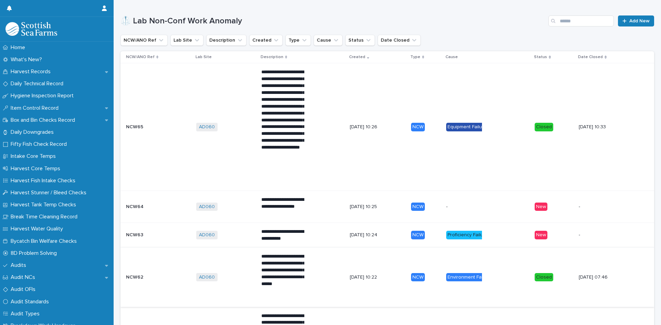
scroll to position [207, 0]
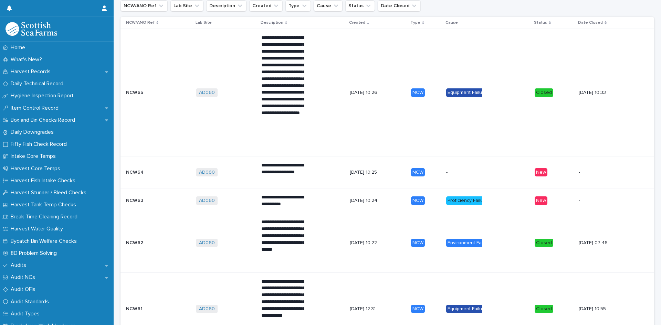
click at [182, 232] on td "NCW62 NCW62" at bounding box center [157, 242] width 73 height 59
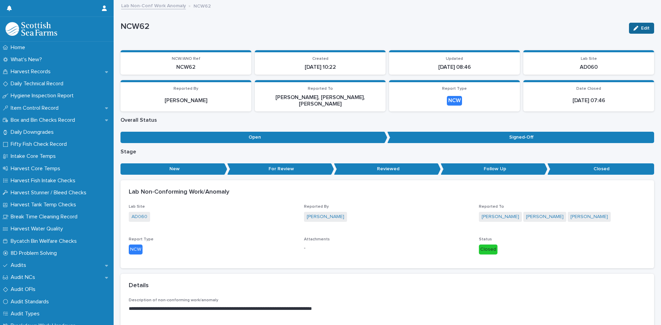
click at [641, 27] on span "Edit" at bounding box center [645, 28] width 9 height 5
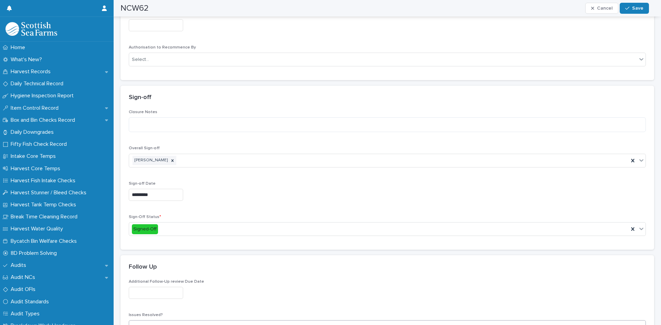
scroll to position [1481, 0]
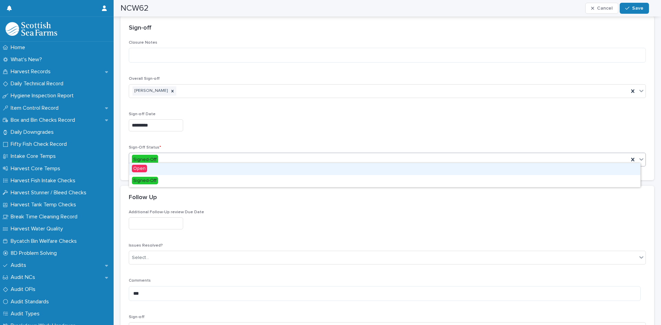
click at [638, 156] on icon at bounding box center [641, 159] width 7 height 7
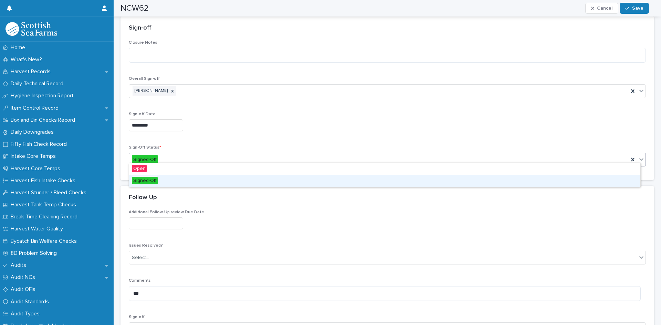
click at [143, 182] on span "Signed-Off" at bounding box center [145, 181] width 26 height 8
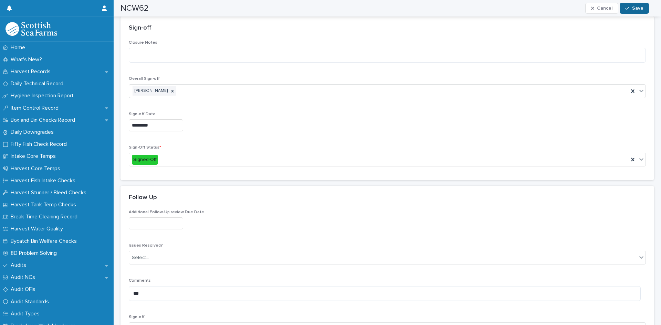
click at [633, 9] on span "Save" at bounding box center [637, 8] width 11 height 5
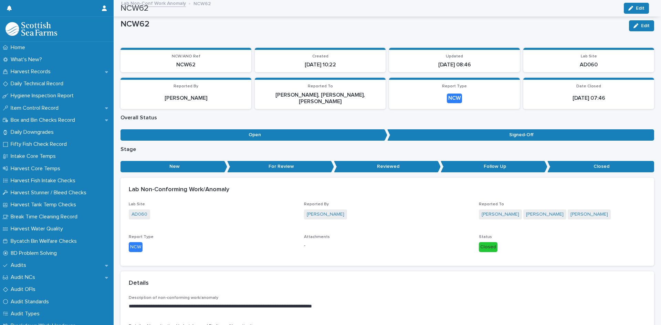
scroll to position [0, 0]
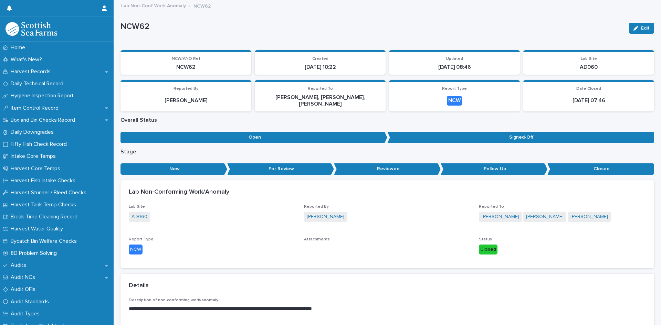
click at [152, 2] on link "Lab Non-Conf Work Anomaly" at bounding box center [153, 5] width 65 height 8
